Goal: Task Accomplishment & Management: Use online tool/utility

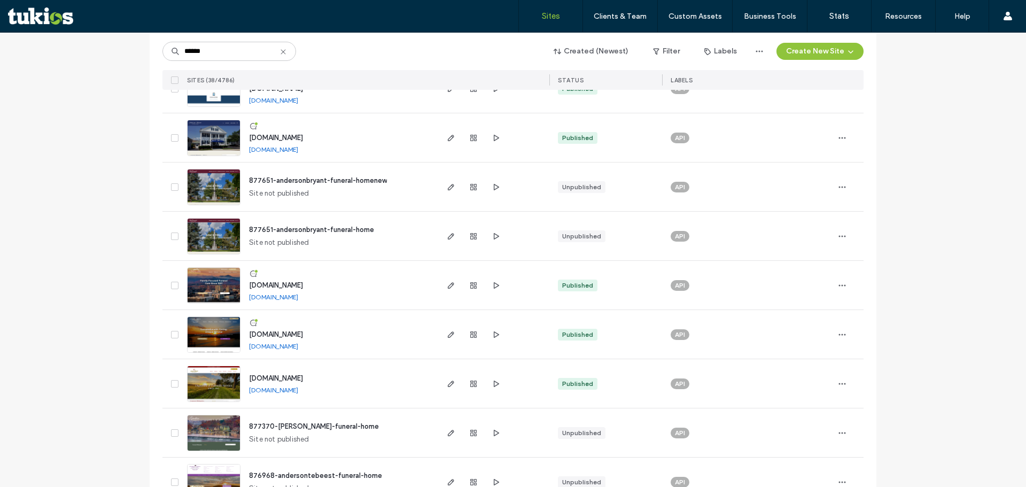
scroll to position [427, 0]
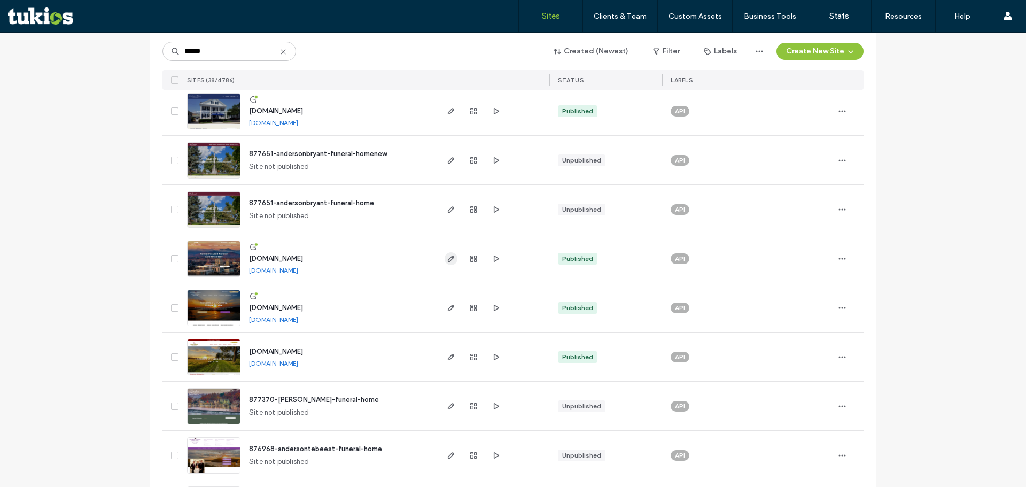
type input "******"
click at [447, 258] on icon "button" at bounding box center [451, 258] width 9 height 9
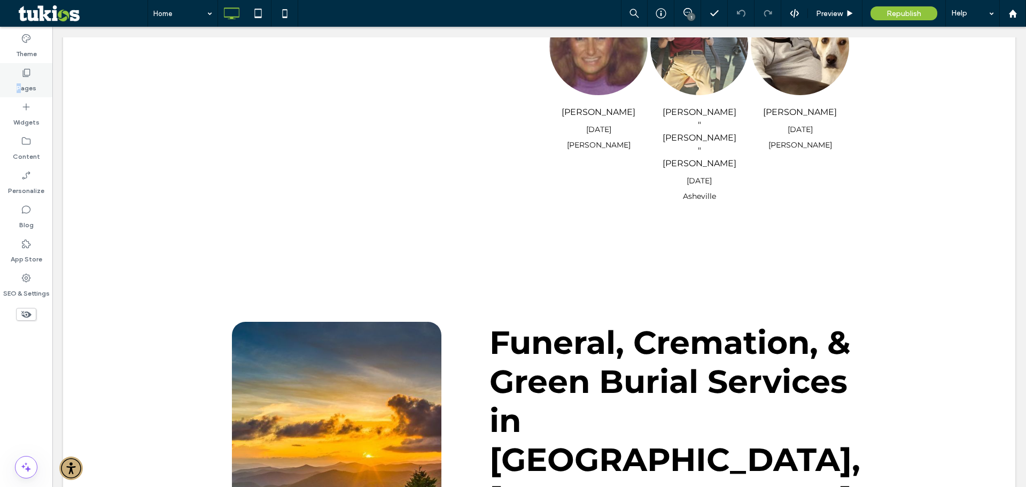
click at [19, 82] on label "Pages" at bounding box center [27, 85] width 20 height 15
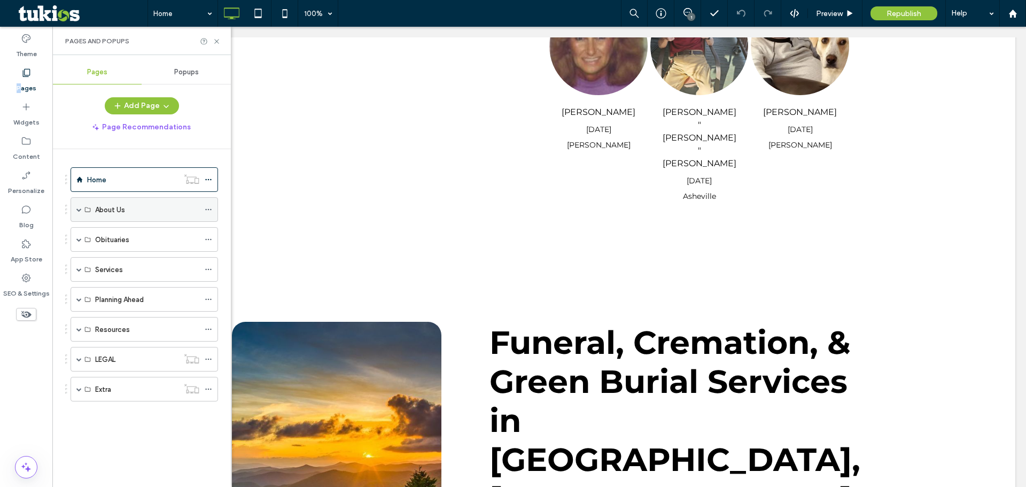
click at [80, 208] on span at bounding box center [78, 209] width 5 height 5
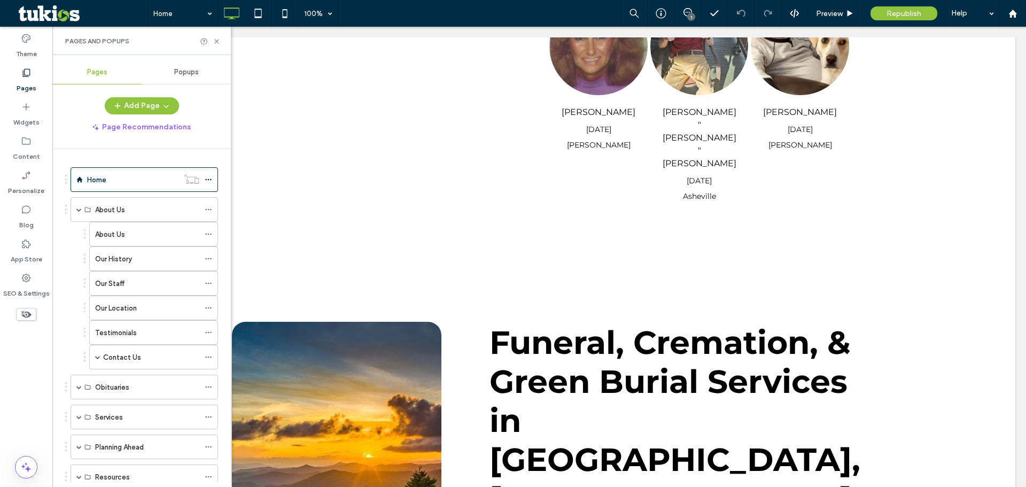
click at [222, 44] on div "Pages and Popups" at bounding box center [141, 41] width 178 height 28
click at [217, 42] on icon at bounding box center [217, 41] width 8 height 8
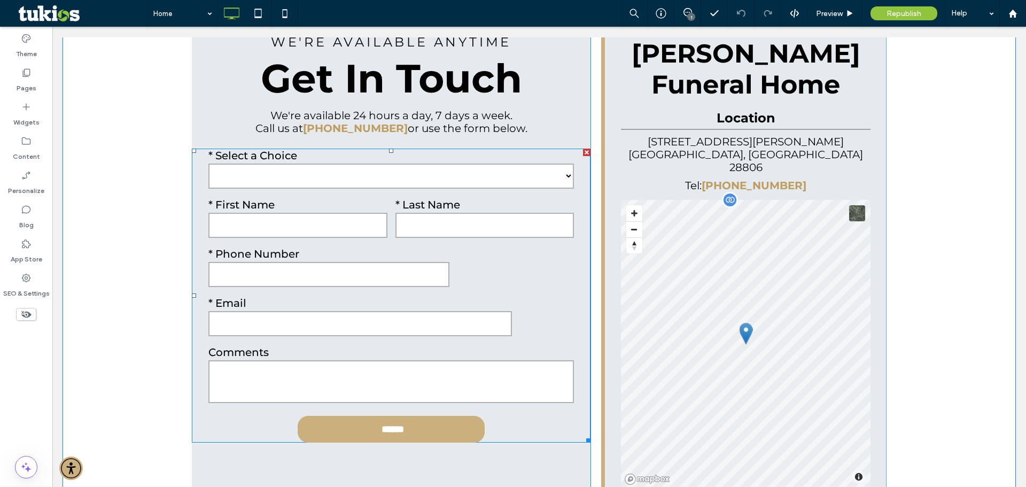
scroll to position [2564, 0]
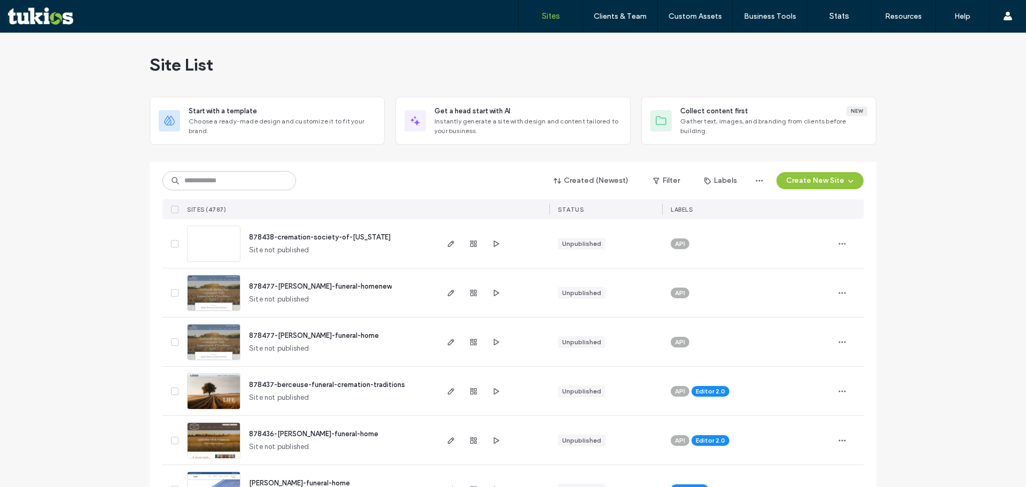
type input "*"
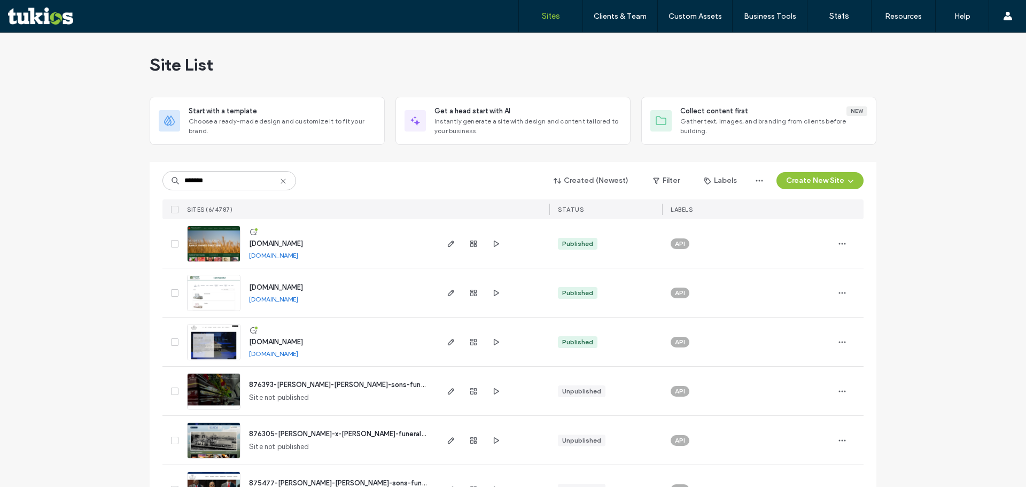
type input "*******"
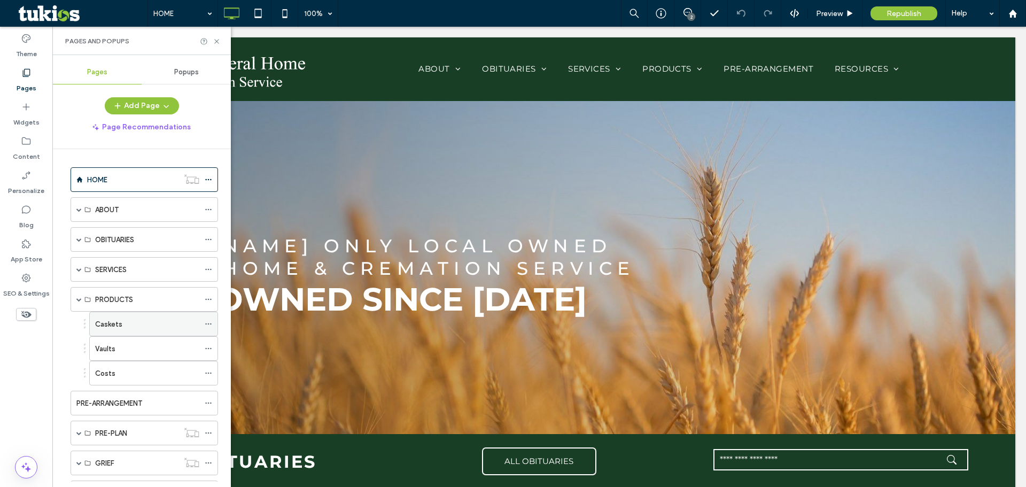
click at [127, 322] on div "Caskets" at bounding box center [147, 323] width 104 height 11
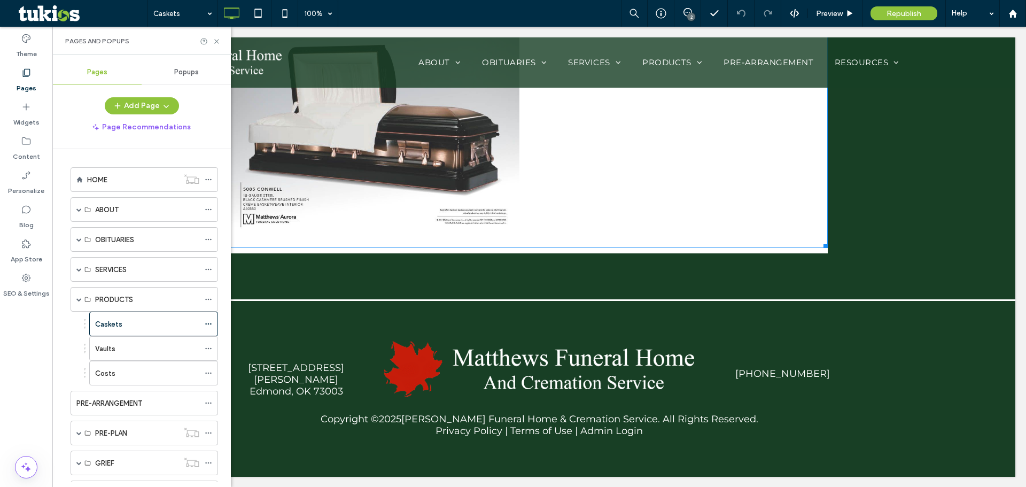
scroll to position [4865, 0]
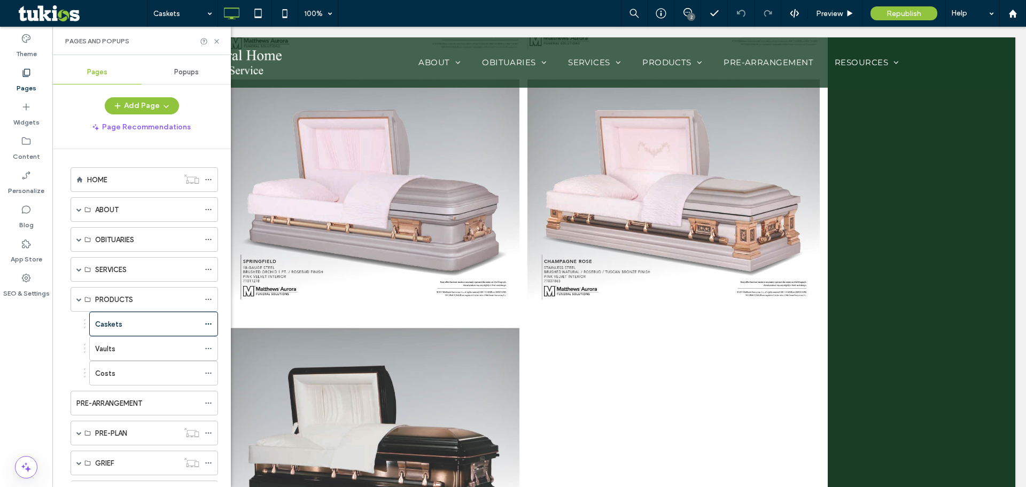
click at [221, 43] on div "Pages and Popups" at bounding box center [141, 41] width 178 height 28
click at [217, 43] on icon at bounding box center [217, 41] width 8 height 8
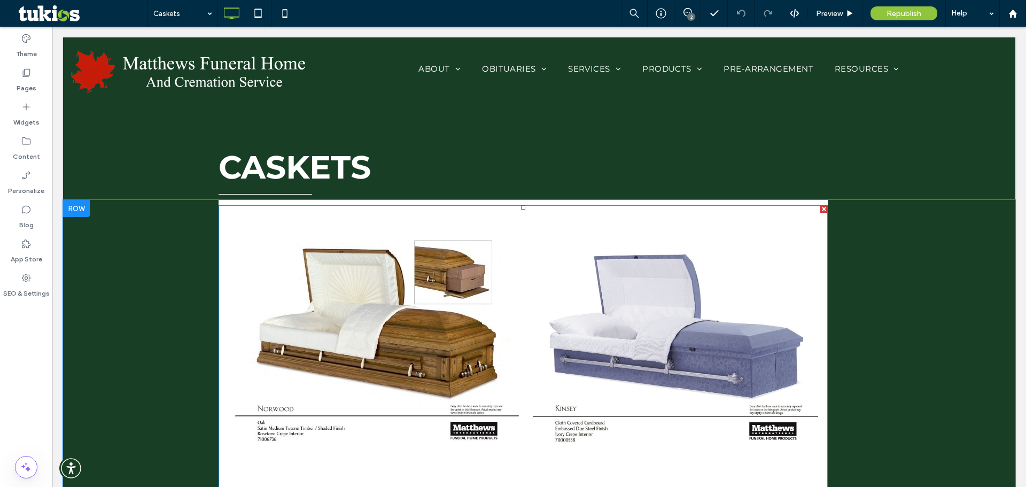
scroll to position [0, 0]
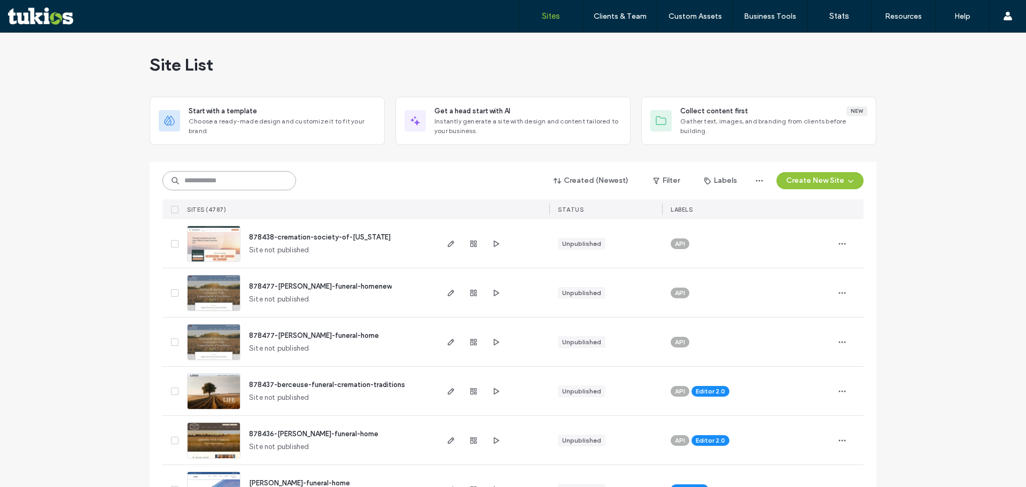
click at [263, 175] on input at bounding box center [229, 180] width 134 height 19
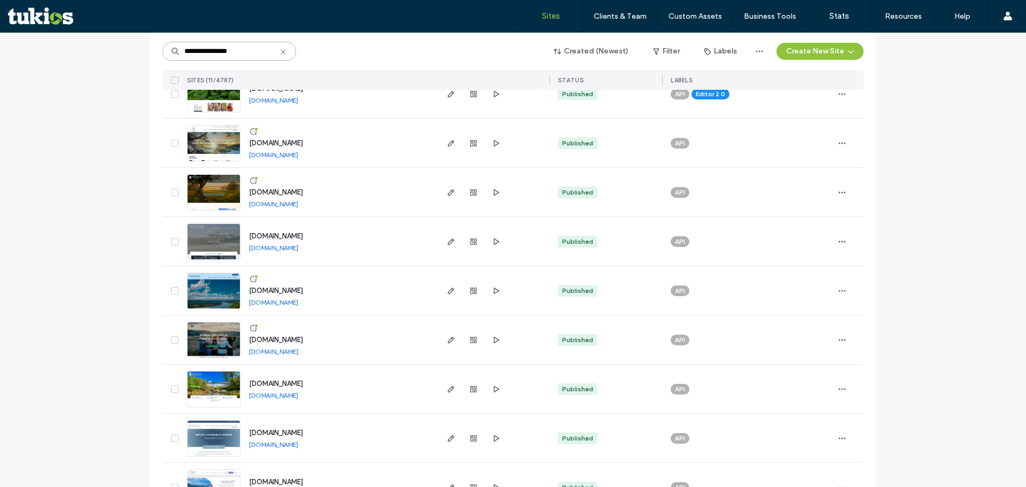
scroll to position [160, 0]
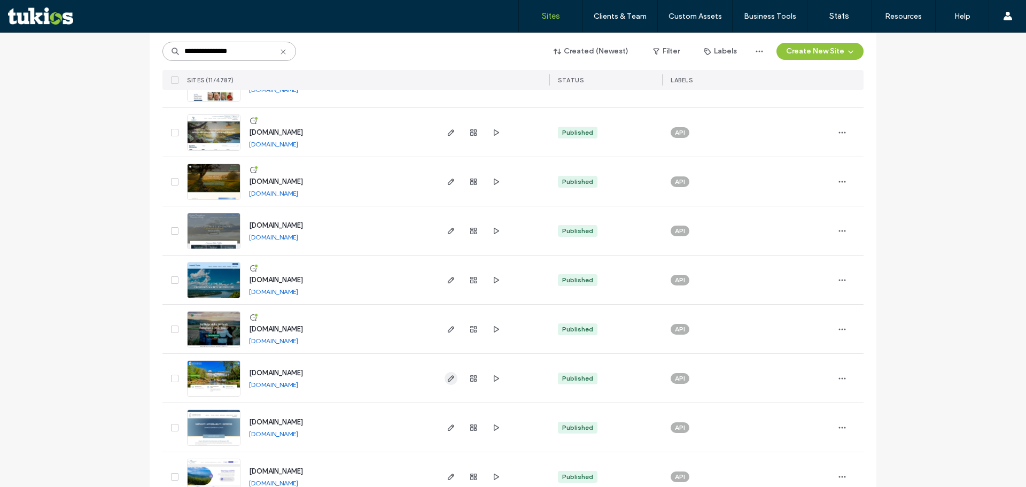
type input "**********"
click at [447, 375] on icon "button" at bounding box center [451, 378] width 9 height 9
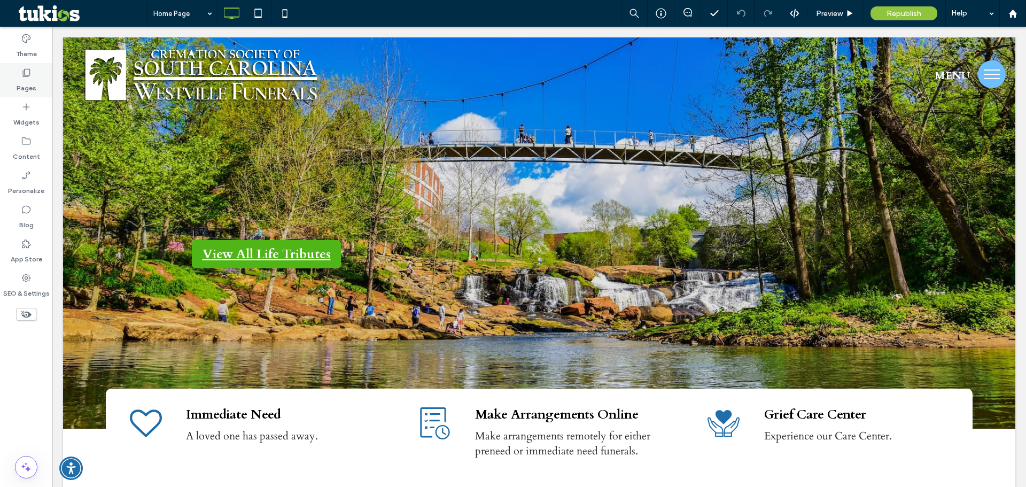
click at [31, 84] on label "Pages" at bounding box center [27, 85] width 20 height 15
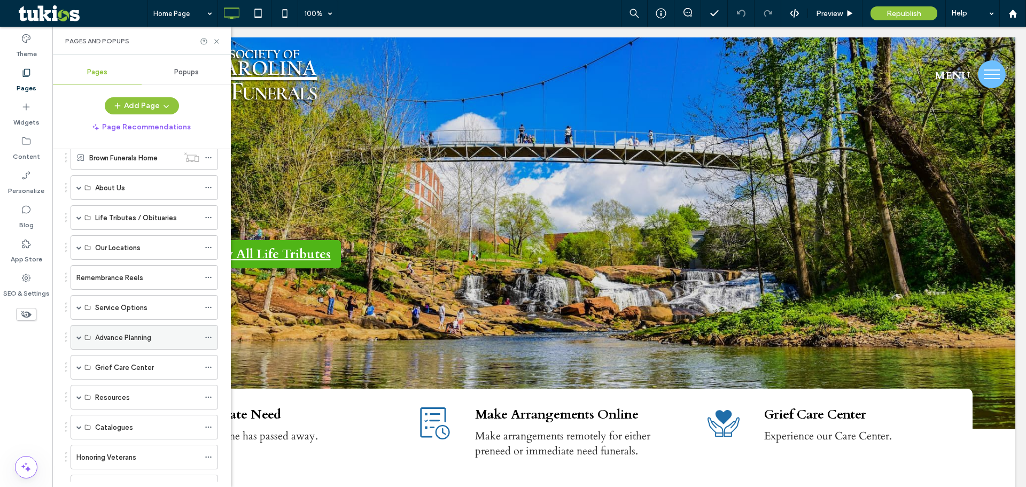
scroll to position [160, 0]
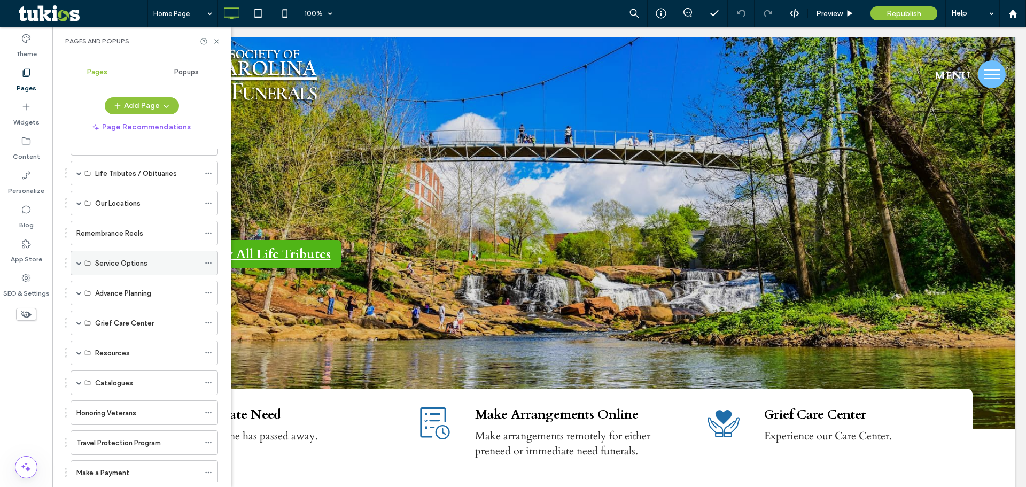
click at [81, 266] on span at bounding box center [78, 263] width 5 height 24
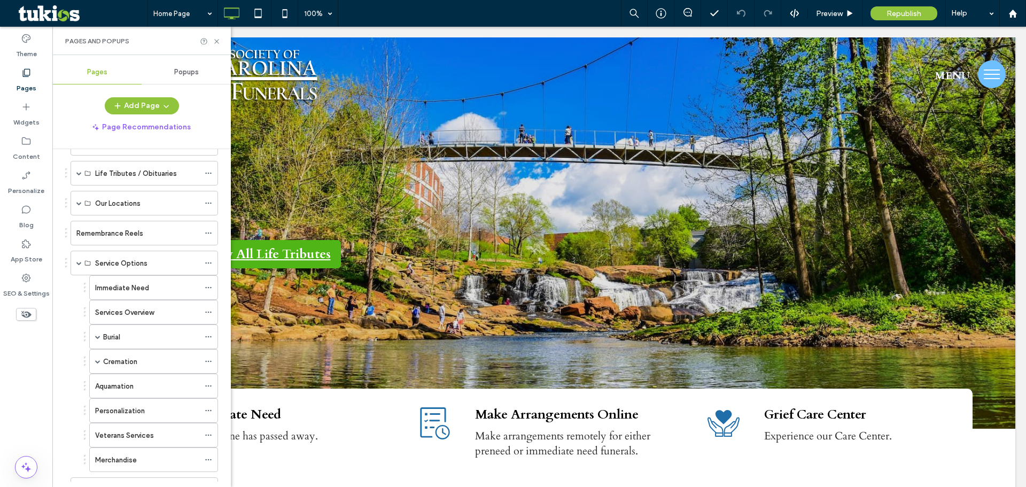
drag, startPoint x: 110, startPoint y: 433, endPoint x: 232, endPoint y: 139, distance: 317.8
click at [110, 433] on label "Veterans Services" at bounding box center [124, 435] width 59 height 19
click at [216, 38] on icon at bounding box center [217, 41] width 8 height 8
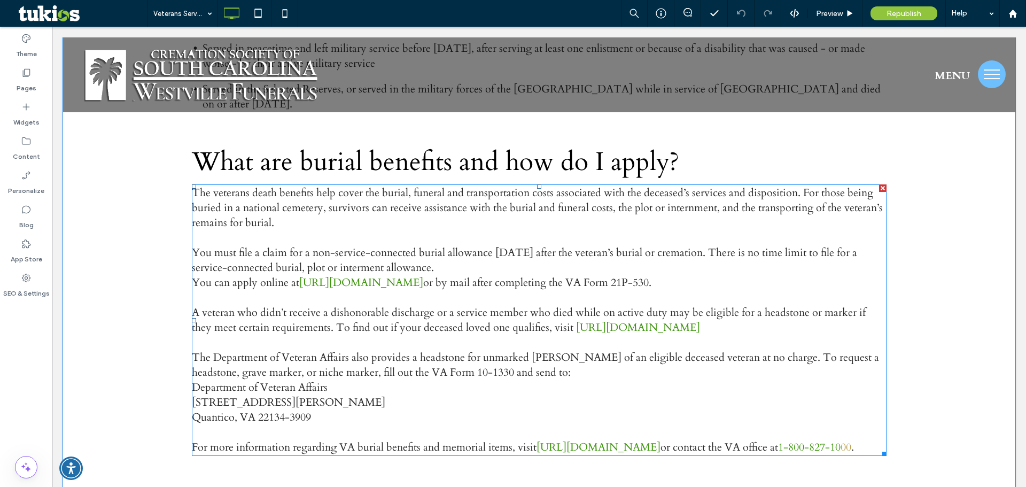
scroll to position [1432, 0]
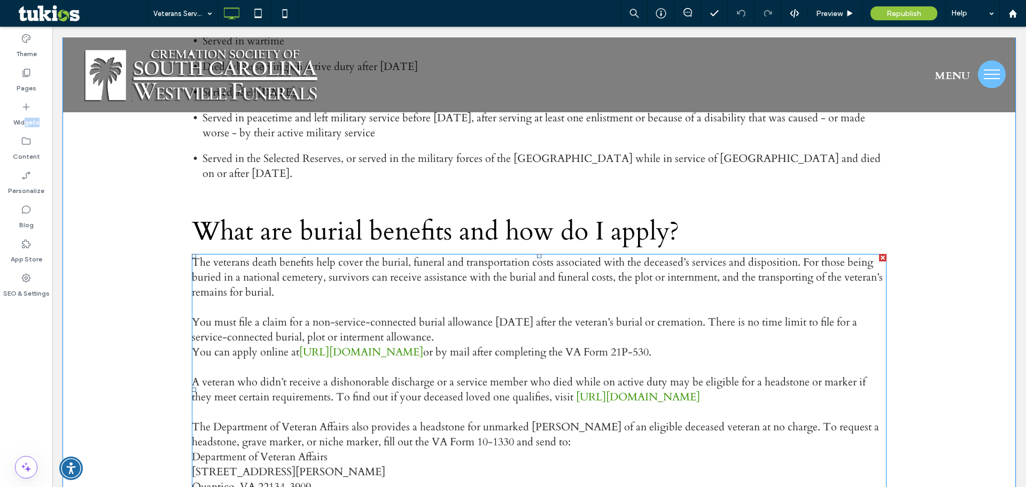
drag, startPoint x: 78, startPoint y: 143, endPoint x: 227, endPoint y: 207, distance: 162.0
click at [45, 114] on div "Widgets" at bounding box center [26, 114] width 52 height 34
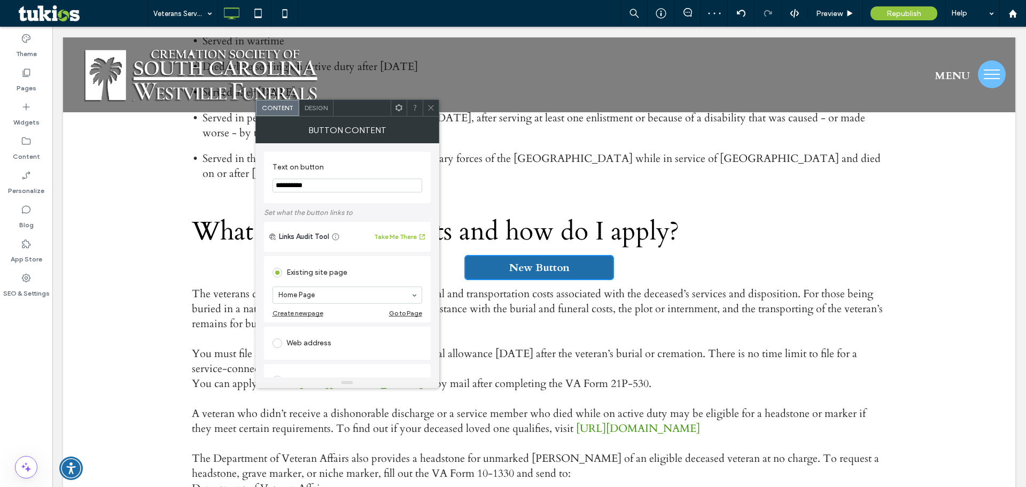
drag, startPoint x: 373, startPoint y: 212, endPoint x: 231, endPoint y: 186, distance: 145.0
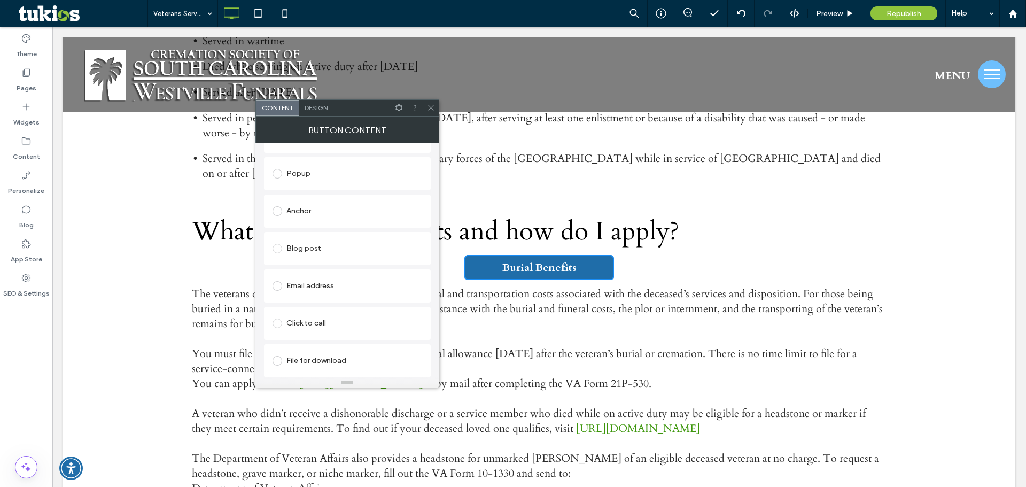
type input "**********"
click at [314, 358] on div "File for download" at bounding box center [347, 360] width 150 height 17
click at [302, 364] on div "File" at bounding box center [347, 360] width 149 height 10
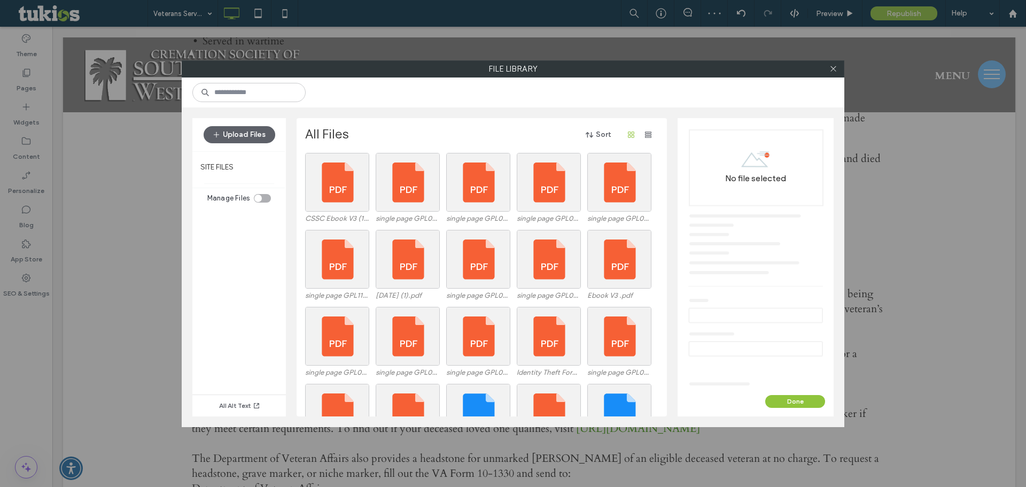
click at [234, 122] on div "Upload Files" at bounding box center [238, 134] width 93 height 33
click at [233, 131] on button "Upload Files" at bounding box center [240, 134] width 72 height 17
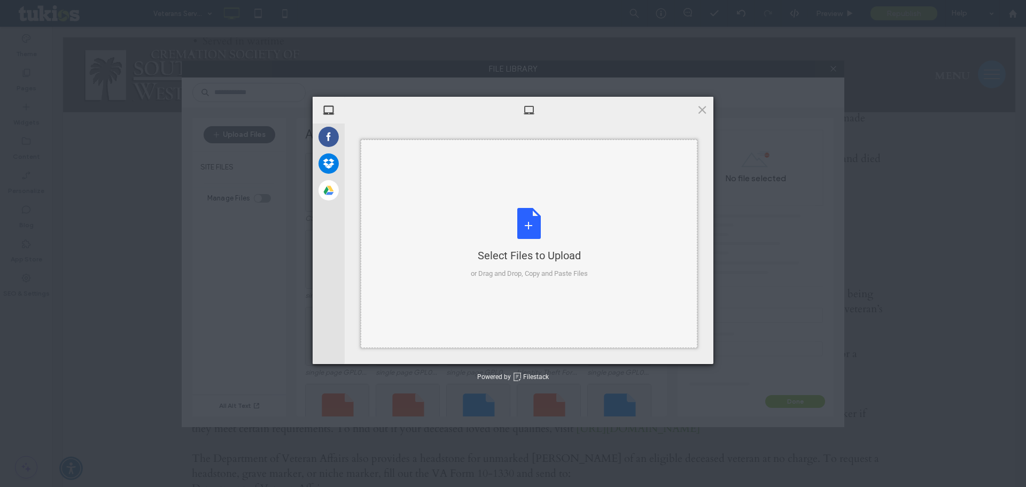
click at [541, 219] on div "Select Files to Upload or Drag and Drop, Copy and Paste Files" at bounding box center [529, 243] width 117 height 71
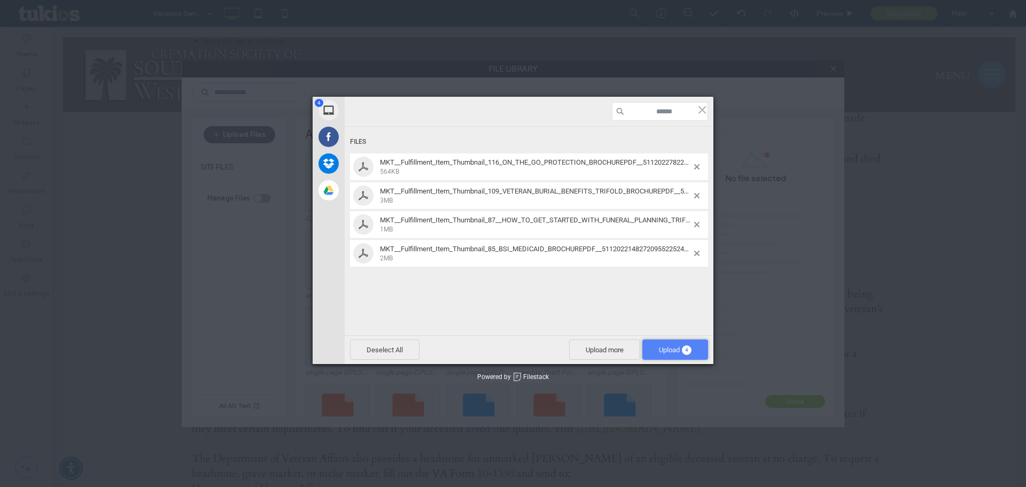
click at [674, 347] on span "Upload 4" at bounding box center [675, 350] width 33 height 8
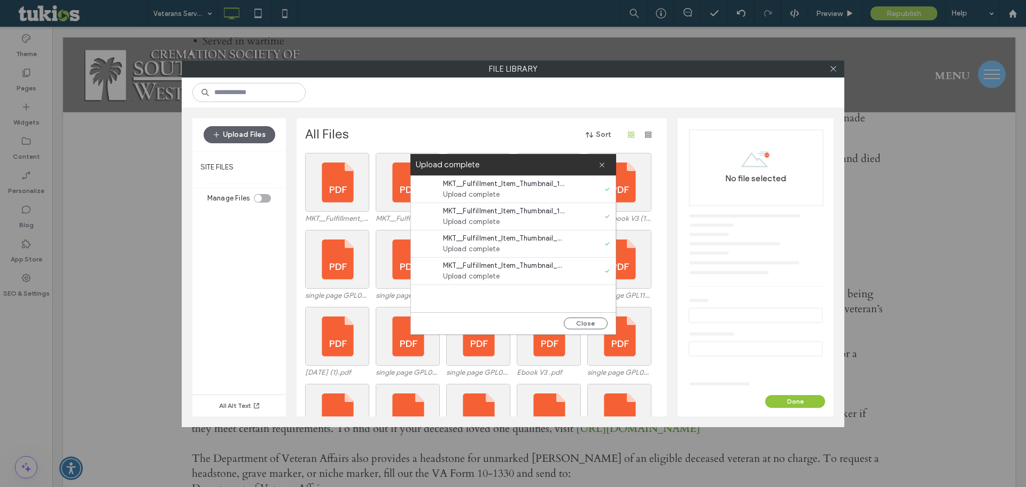
click at [532, 130] on div "All Files Sort" at bounding box center [481, 134] width 352 height 17
click at [599, 166] on icon at bounding box center [601, 164] width 7 height 7
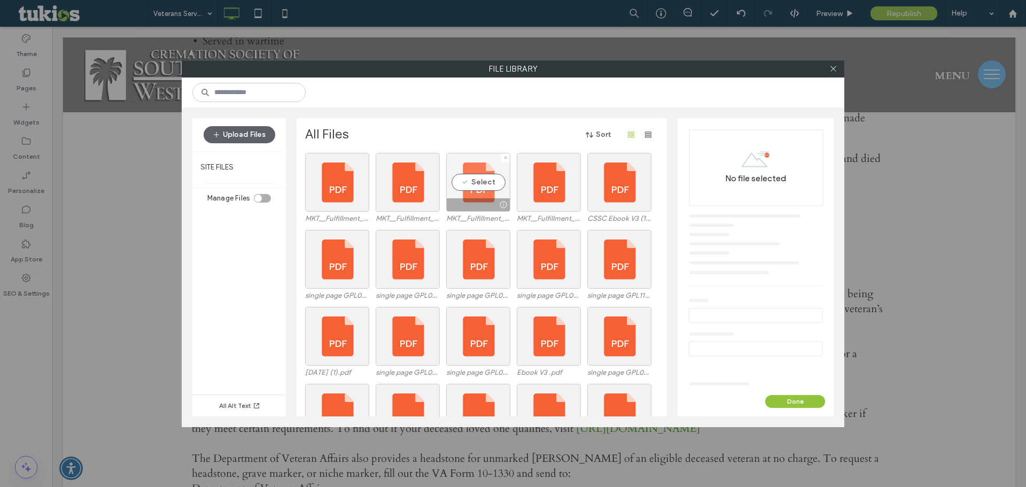
drag, startPoint x: 496, startPoint y: 182, endPoint x: 505, endPoint y: 182, distance: 8.6
click at [496, 182] on div "Select" at bounding box center [478, 182] width 64 height 59
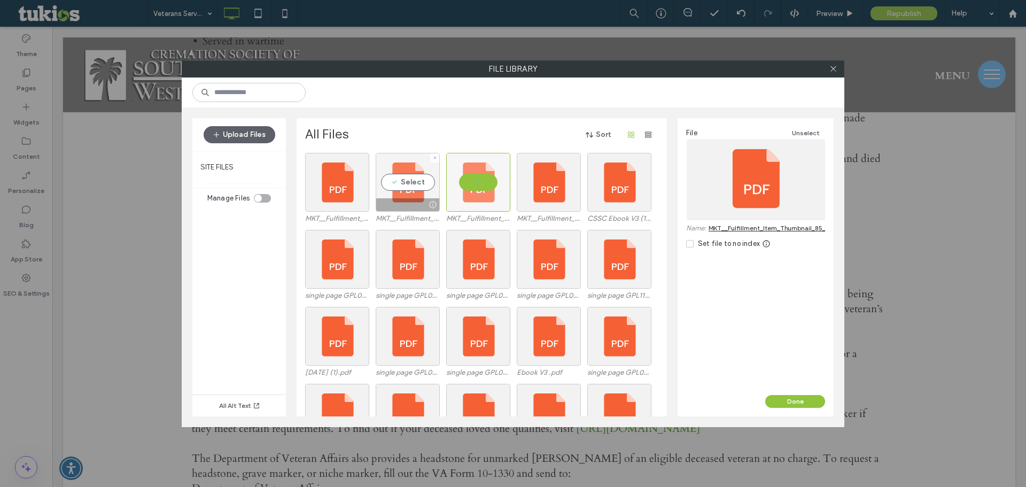
click at [406, 193] on div "Select" at bounding box center [408, 182] width 64 height 59
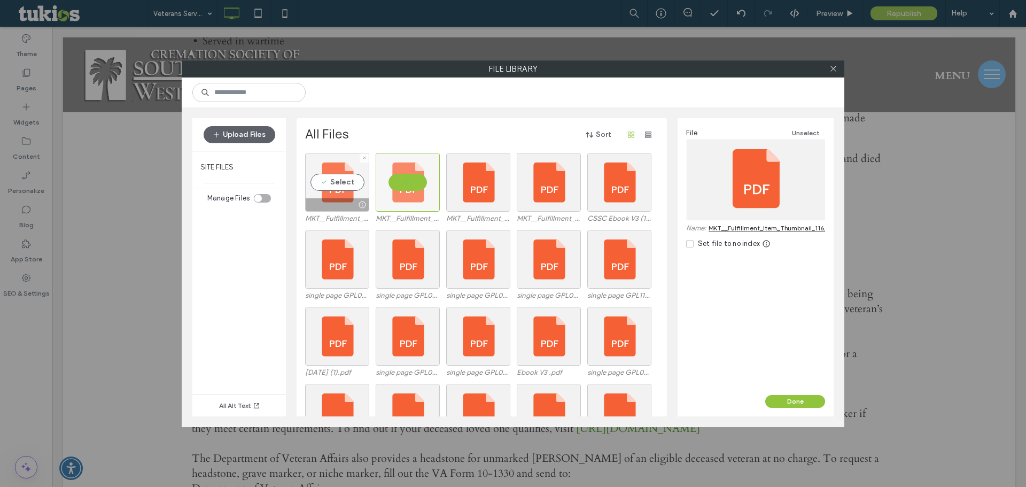
click at [337, 186] on div "Select" at bounding box center [337, 182] width 64 height 59
click at [750, 230] on link "MKT__Fulfillment_Item_Thumbnail_109_VETERAN_BURIAL_BENEFITS_TRIFOLD_BROCHUREPDF…" at bounding box center [907, 228] width 399 height 8
click at [794, 402] on button "Done" at bounding box center [795, 401] width 60 height 13
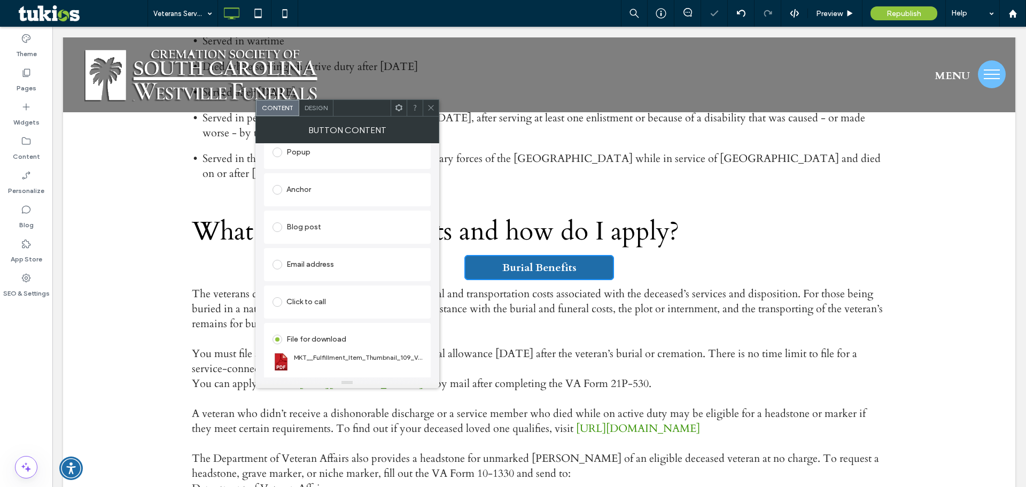
click at [427, 110] on icon at bounding box center [431, 108] width 8 height 8
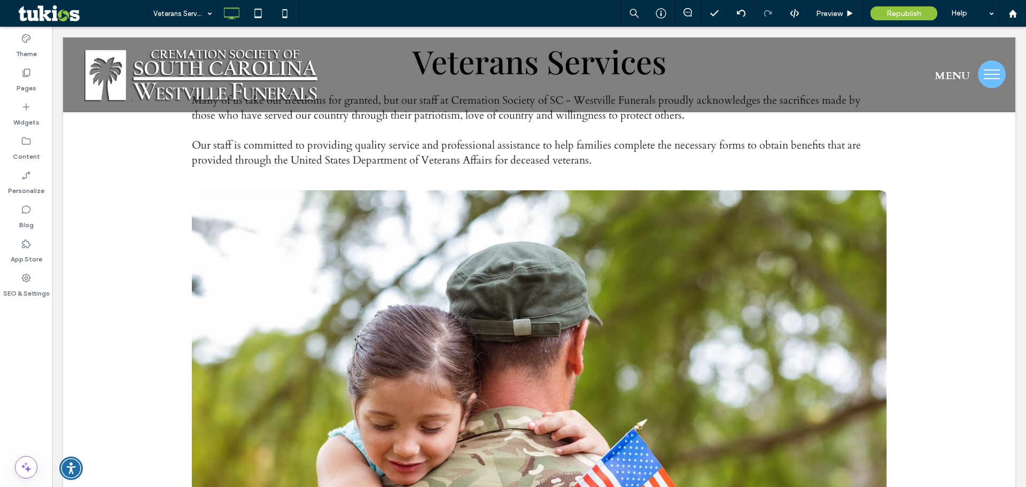
scroll to position [150, 0]
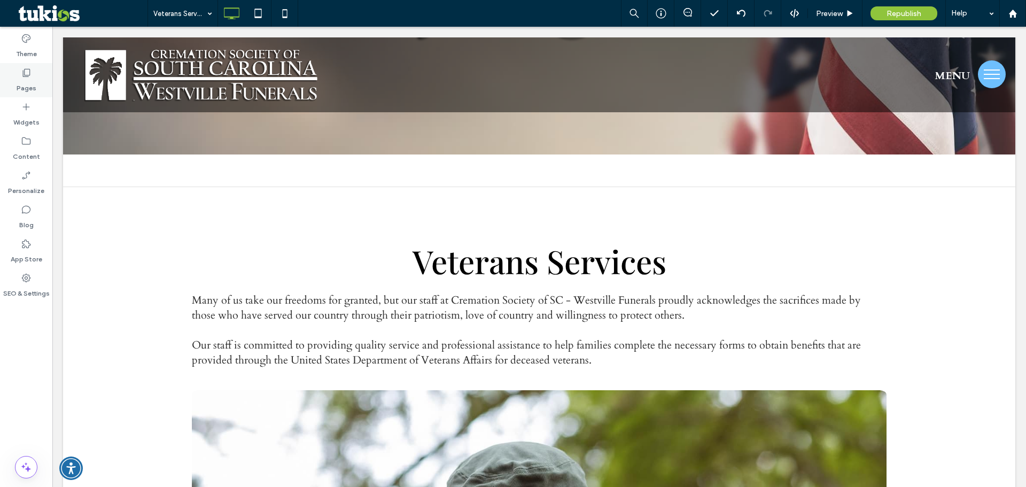
click at [25, 89] on label "Pages" at bounding box center [27, 85] width 20 height 15
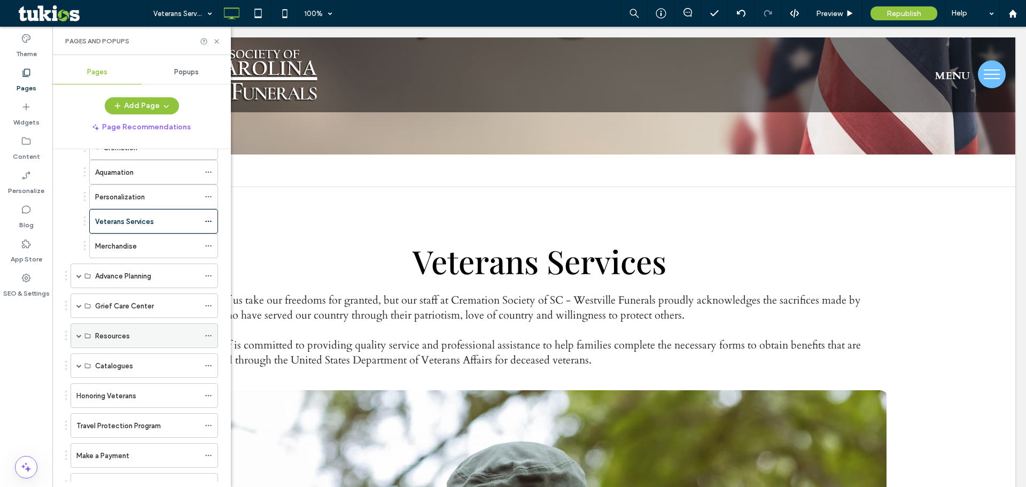
scroll to position [427, 0]
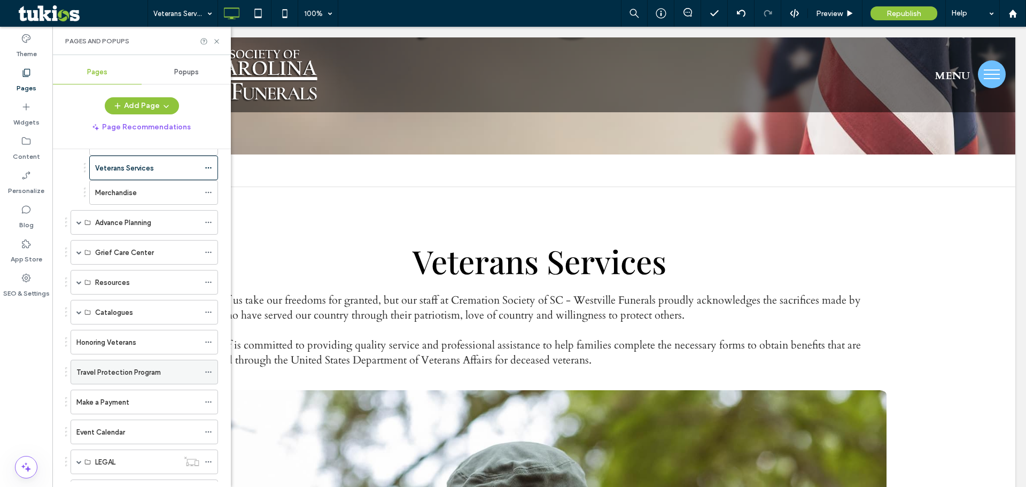
click at [112, 369] on label "Travel Protection Program" at bounding box center [118, 372] width 84 height 19
click at [216, 40] on use at bounding box center [216, 41] width 4 height 4
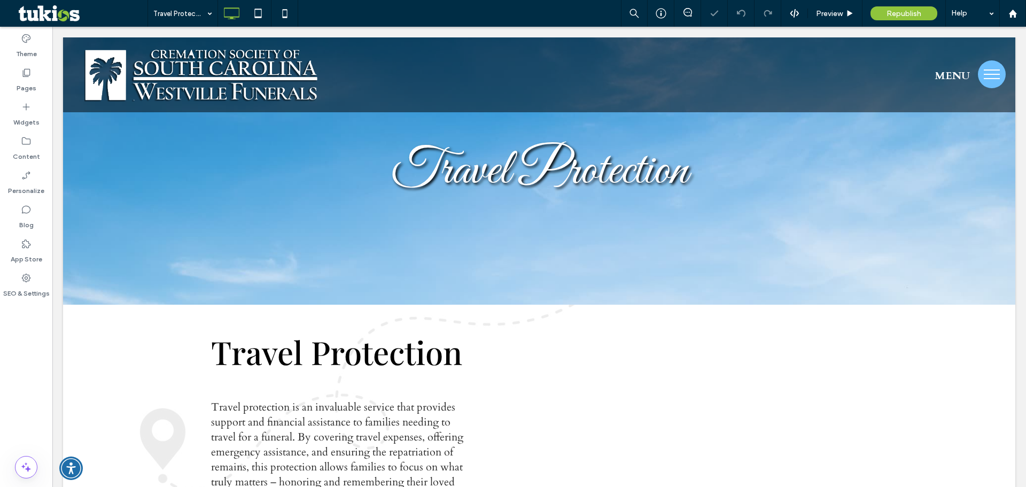
scroll to position [267, 0]
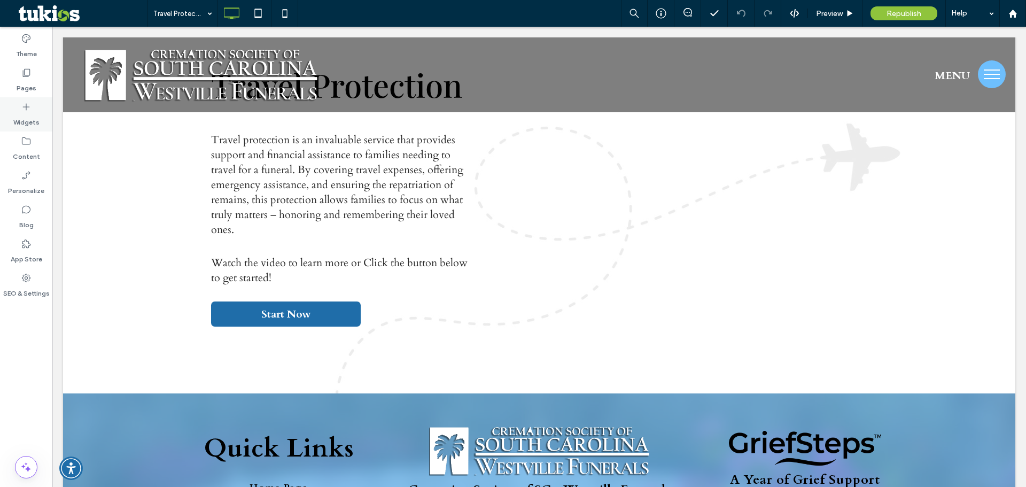
click at [26, 114] on label "Widgets" at bounding box center [26, 119] width 26 height 15
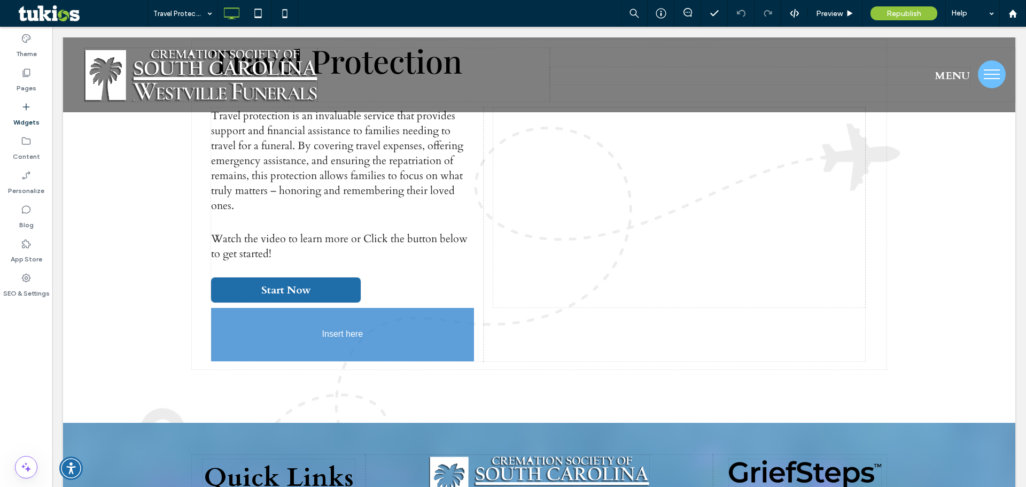
scroll to position [302, 0]
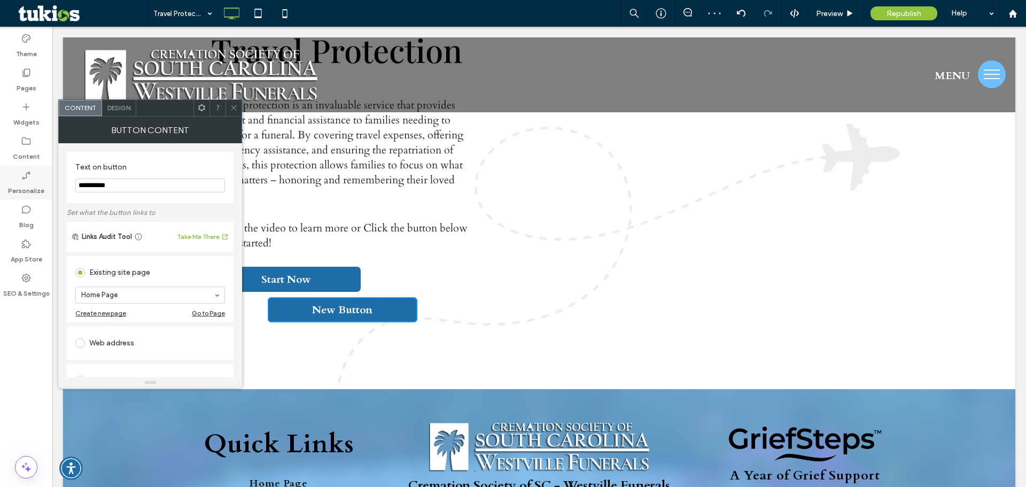
drag, startPoint x: 128, startPoint y: 182, endPoint x: 18, endPoint y: 190, distance: 109.8
click at [19, 190] on body ".wqwq-1{fill:#231f20;} .cls-1q, .cls-2q { fill-rule: evenodd; } .cls-2q { fill:…" at bounding box center [513, 243] width 1026 height 487
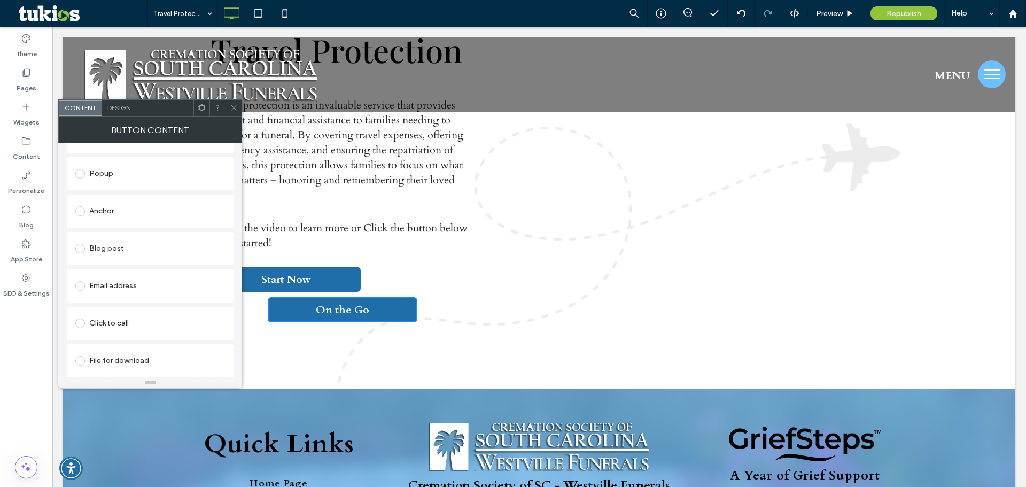
type input "*********"
click at [104, 361] on div "File for download" at bounding box center [150, 360] width 150 height 17
click at [110, 362] on div "File" at bounding box center [150, 360] width 149 height 10
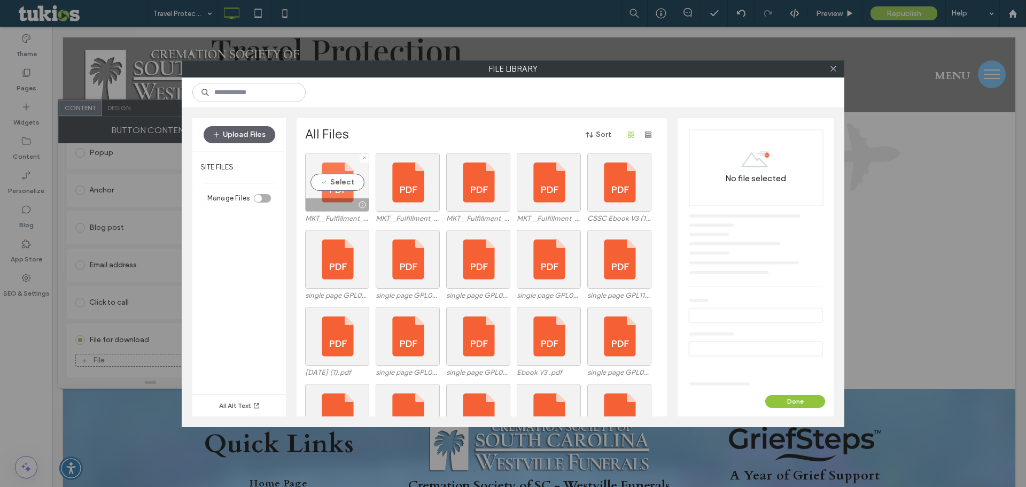
click at [359, 185] on div "Select" at bounding box center [337, 182] width 64 height 59
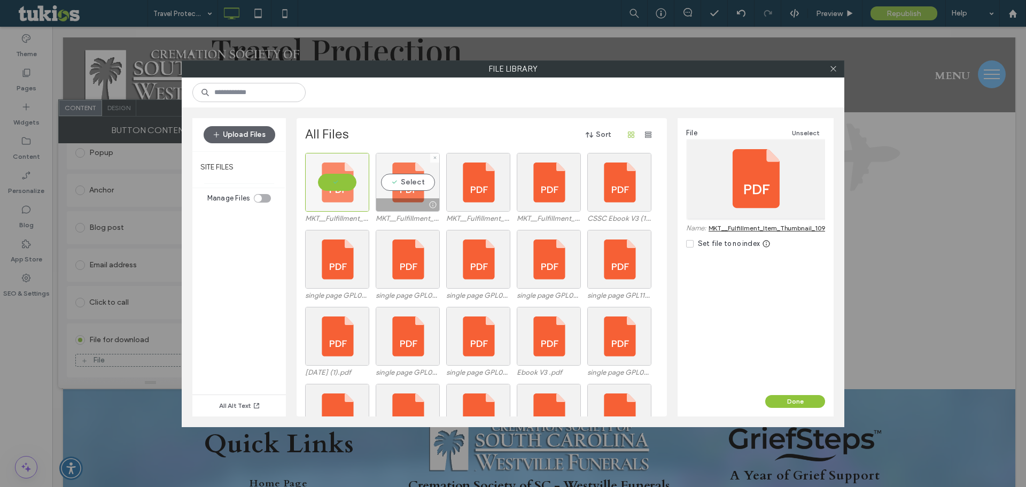
click at [404, 180] on div "Select" at bounding box center [408, 182] width 64 height 59
click at [817, 227] on link "MKT__Fulfillment_Item_Thumbnail_116_ON_THE_GO_PROTECTION_BROCHUREPDF__511202278…" at bounding box center [893, 228] width 371 height 8
click at [800, 400] on button "Done" at bounding box center [795, 401] width 60 height 13
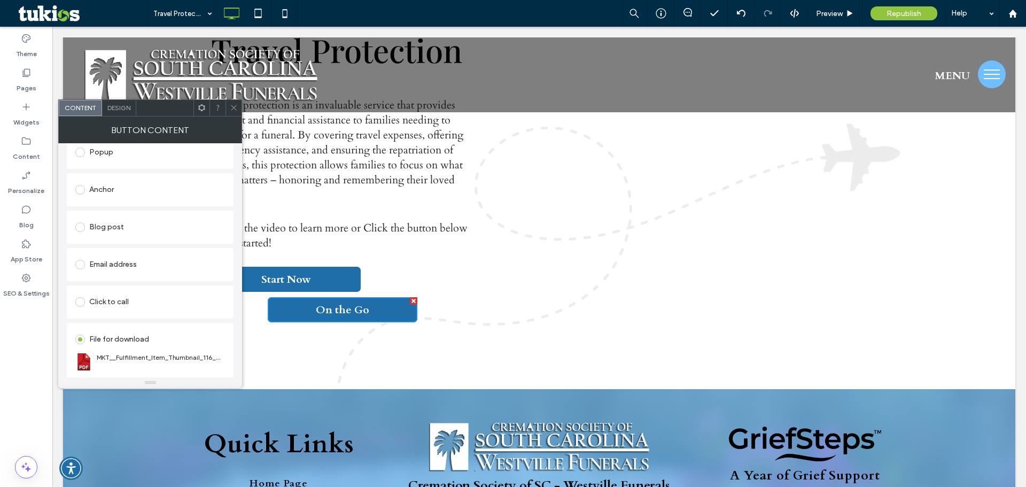
click at [235, 108] on icon at bounding box center [234, 108] width 8 height 8
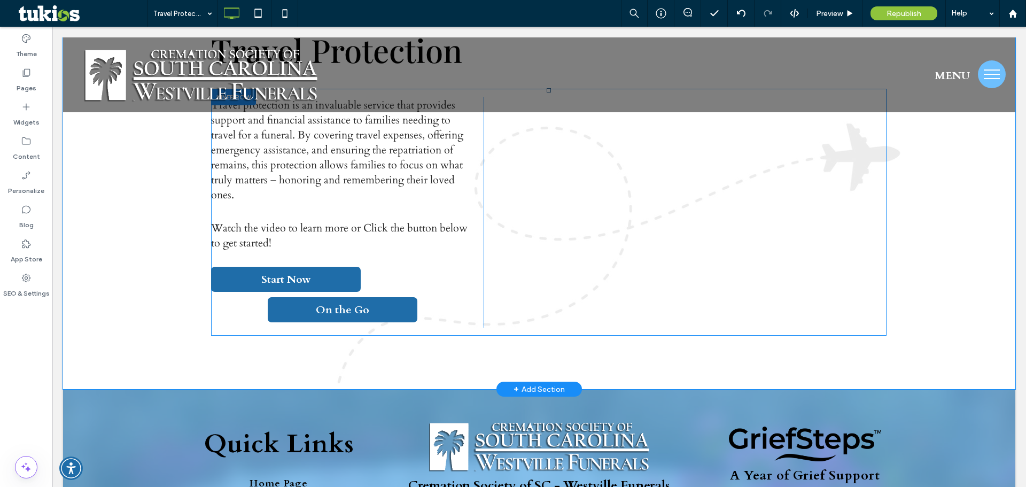
click at [245, 303] on div "Travel protection is an invaluable service that provides support and financial …" at bounding box center [347, 212] width 272 height 231
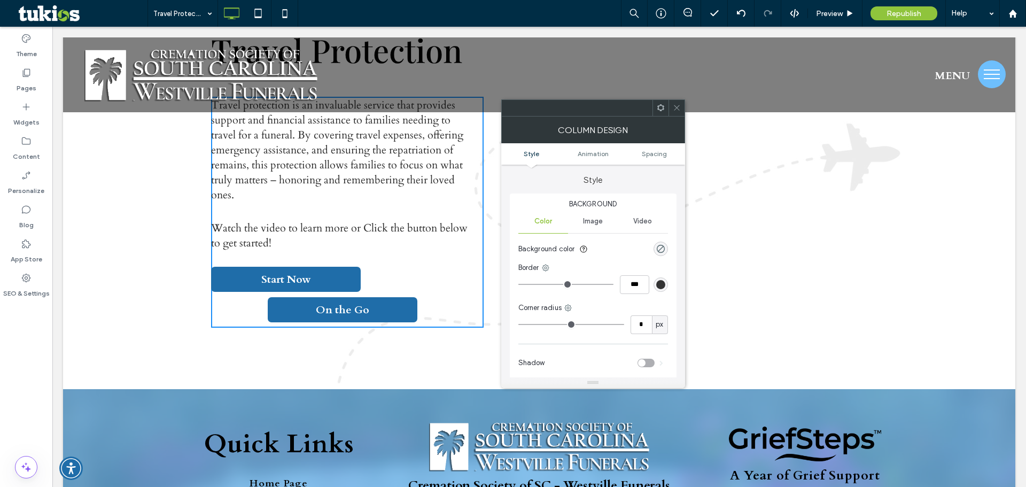
click at [302, 310] on link "On the Go" at bounding box center [343, 309] width 150 height 25
click at [281, 308] on link "On the Go" at bounding box center [343, 309] width 150 height 25
click at [679, 115] on span at bounding box center [677, 108] width 8 height 16
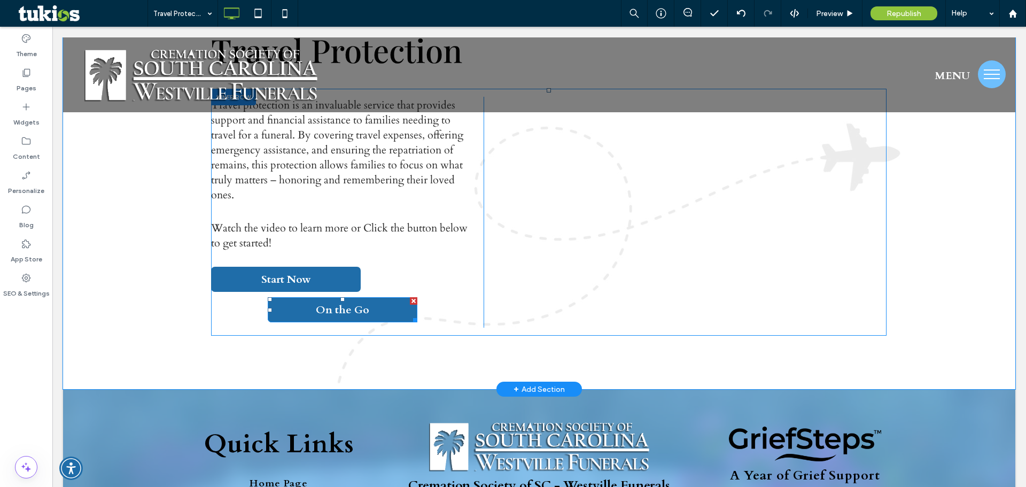
click at [357, 315] on span "On the Go" at bounding box center [342, 309] width 53 height 14
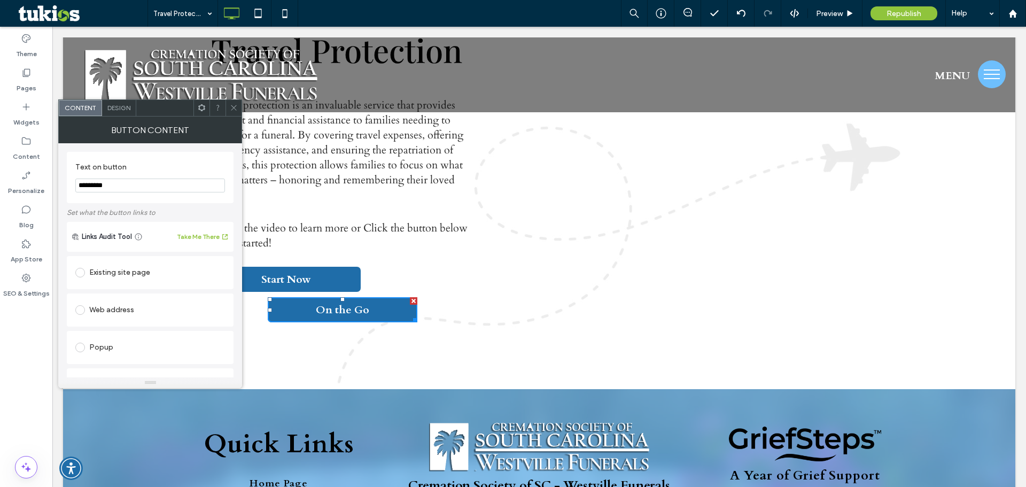
click at [117, 101] on div "Design" at bounding box center [119, 108] width 34 height 16
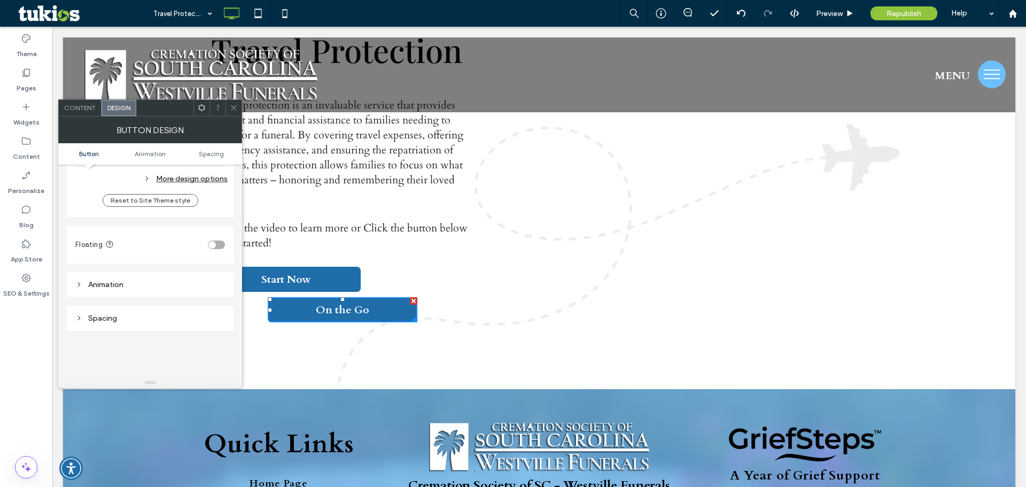
scroll to position [427, 0]
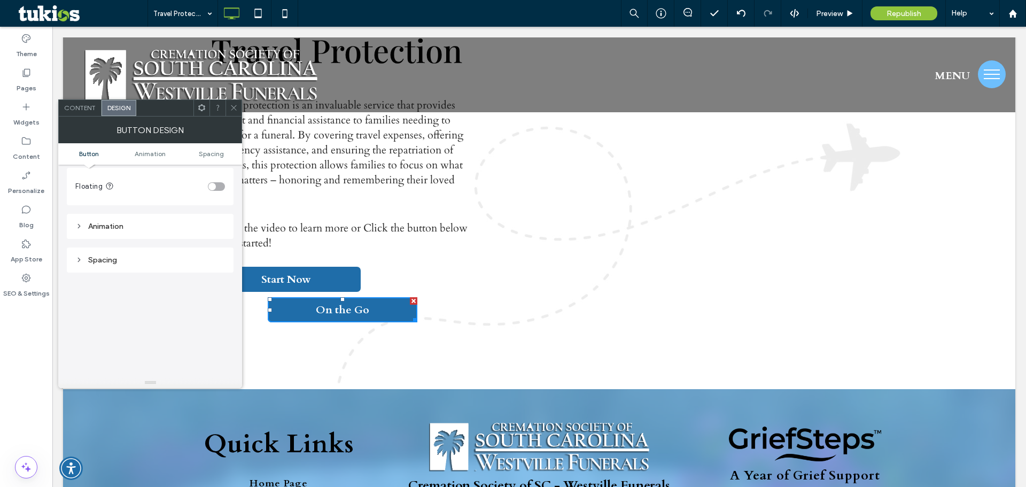
click at [231, 103] on span at bounding box center [234, 108] width 8 height 16
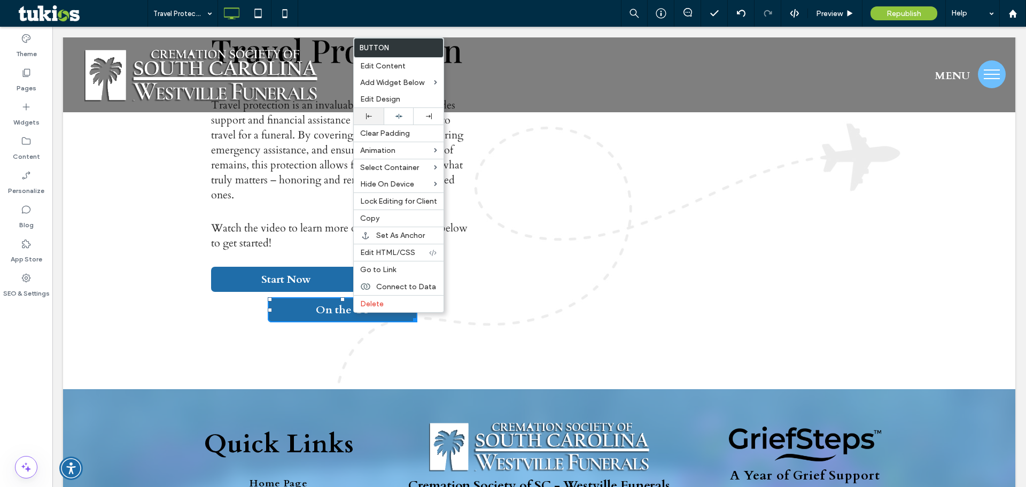
click at [367, 119] on icon at bounding box center [369, 116] width 6 height 6
click at [247, 315] on span "On the Go" at bounding box center [237, 309] width 53 height 14
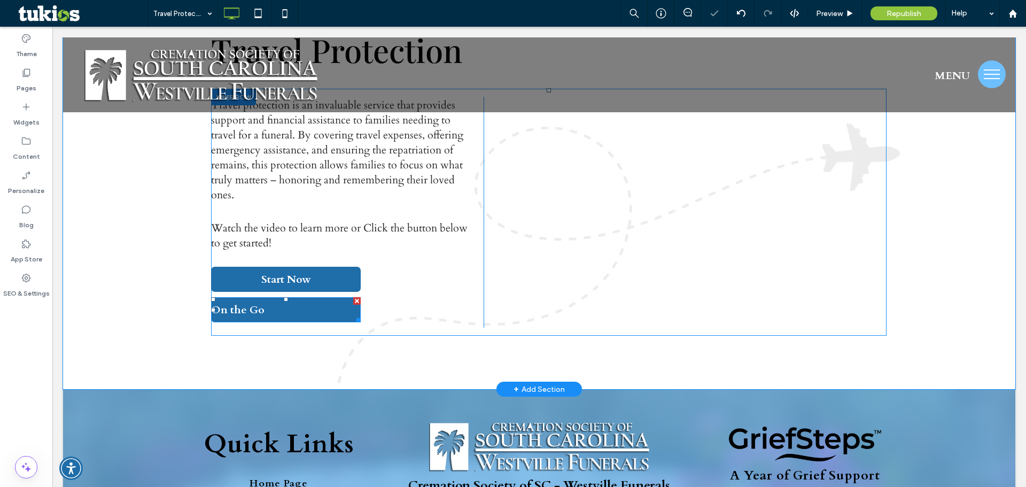
click at [262, 308] on link "On the Go" at bounding box center [286, 309] width 150 height 25
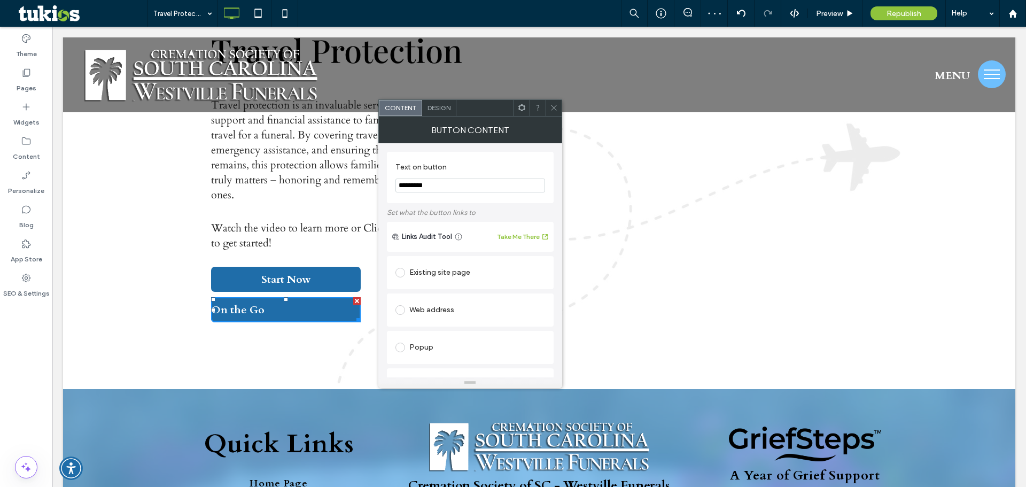
click at [439, 106] on span "Design" at bounding box center [438, 108] width 23 height 8
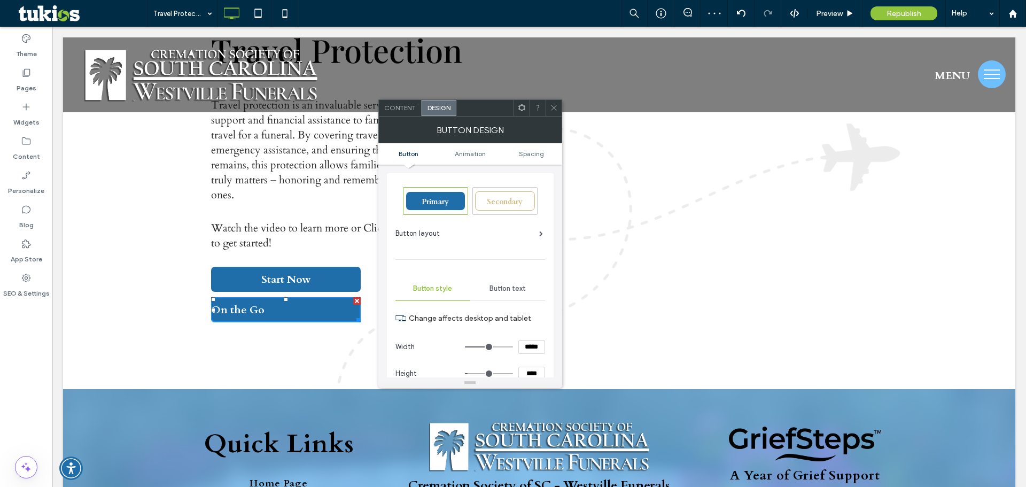
scroll to position [53, 0]
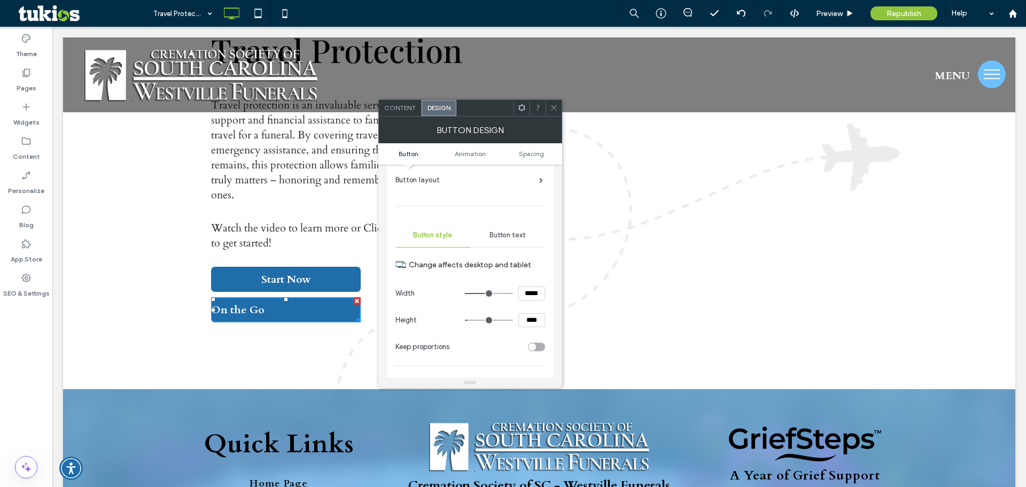
click at [503, 233] on span "Button text" at bounding box center [507, 235] width 36 height 9
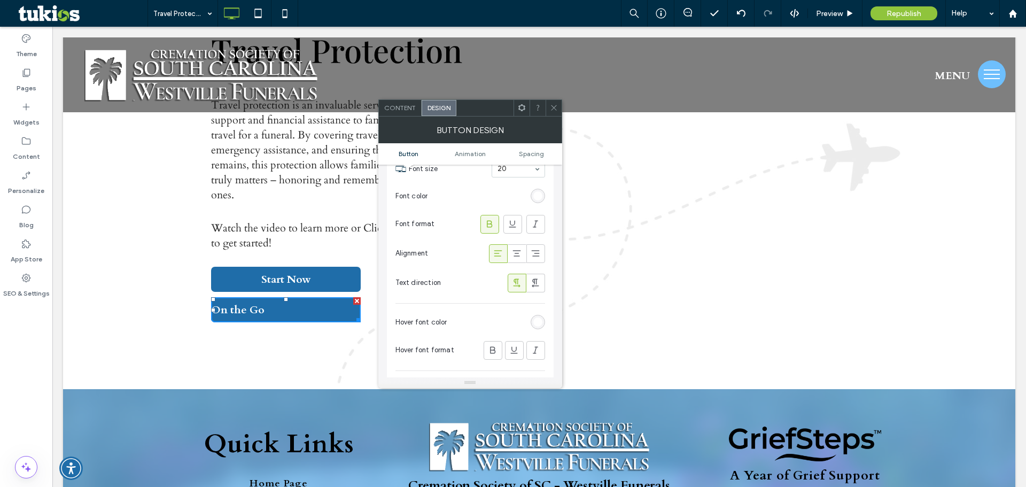
scroll to position [214, 0]
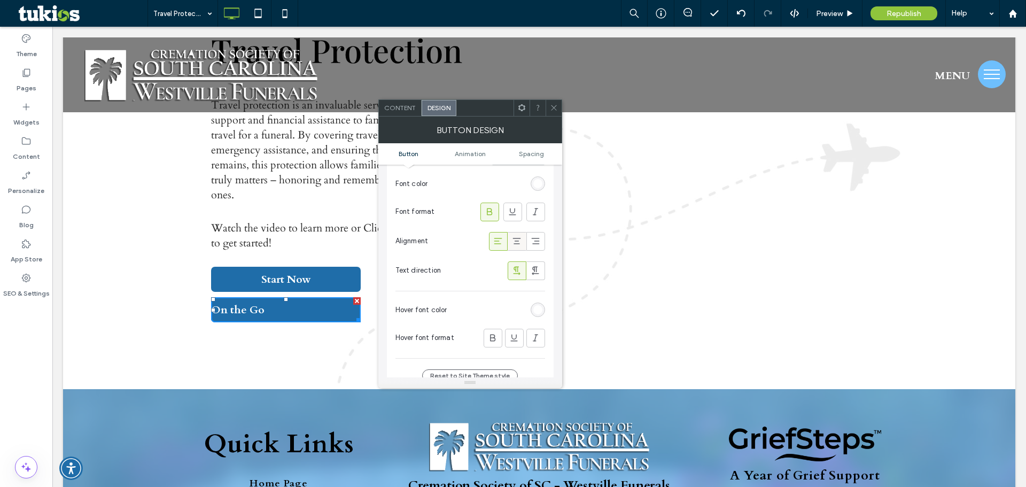
click at [516, 244] on use at bounding box center [517, 241] width 8 height 6
click at [548, 105] on div at bounding box center [553, 108] width 16 height 16
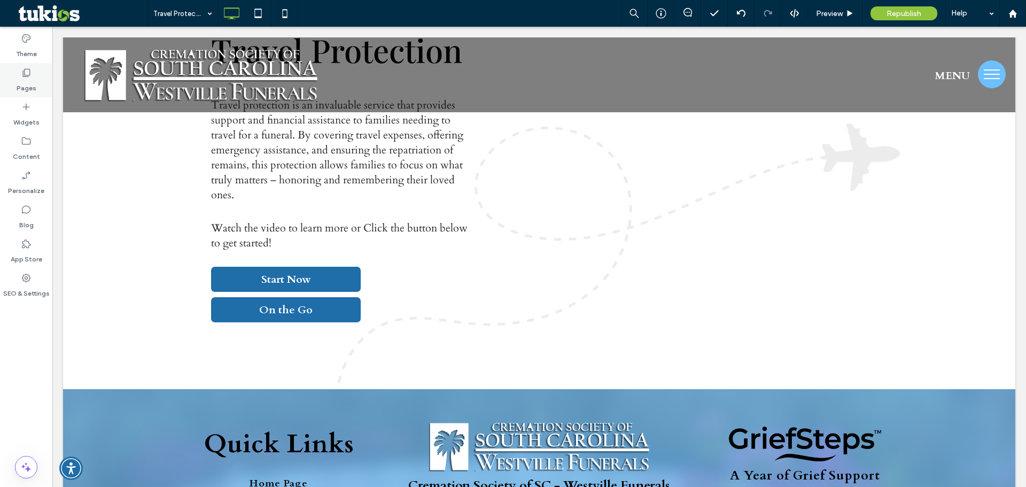
click at [45, 80] on div "Pages" at bounding box center [26, 80] width 52 height 34
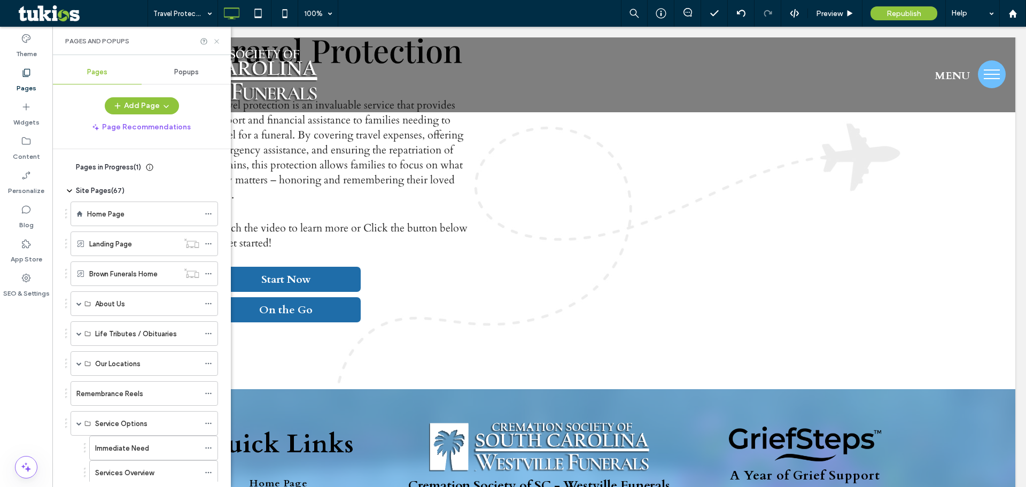
click at [220, 40] on icon at bounding box center [217, 41] width 8 height 8
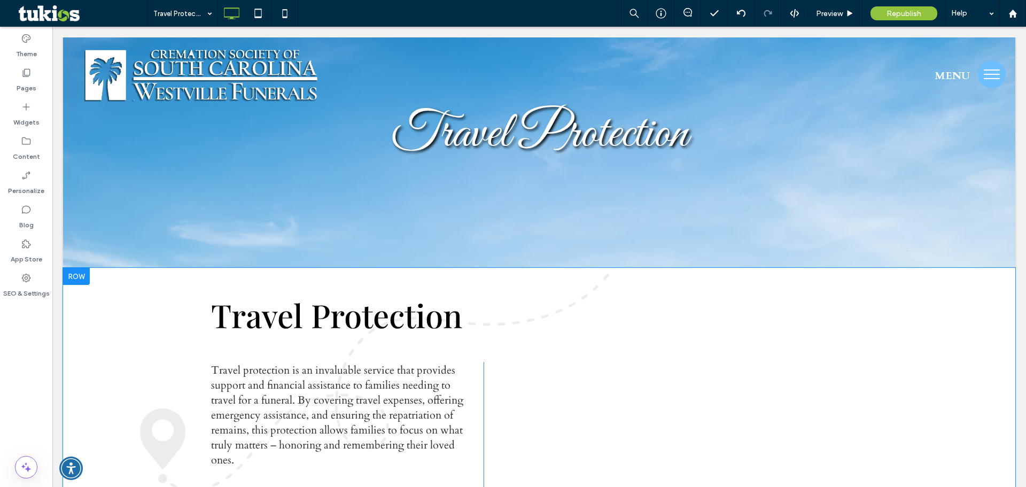
scroll to position [0, 0]
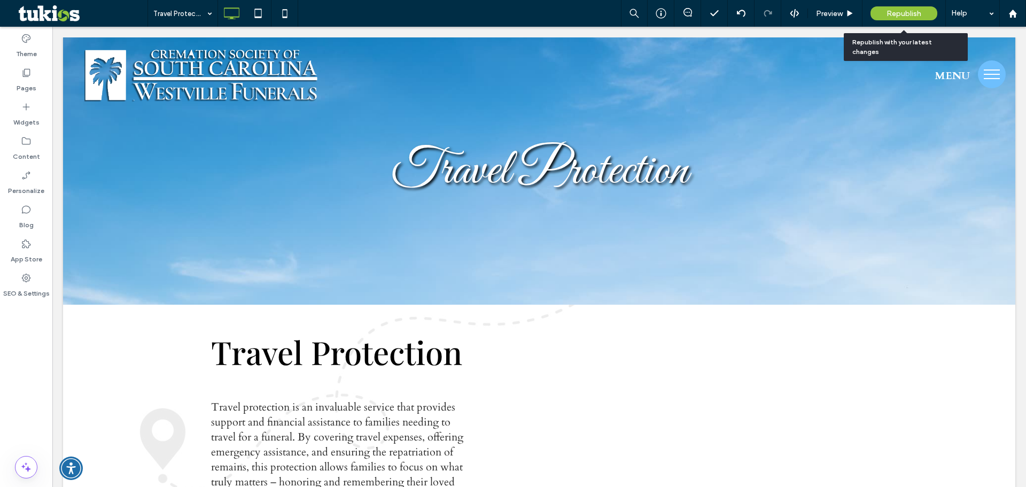
click at [906, 16] on span "Republish" at bounding box center [903, 13] width 35 height 9
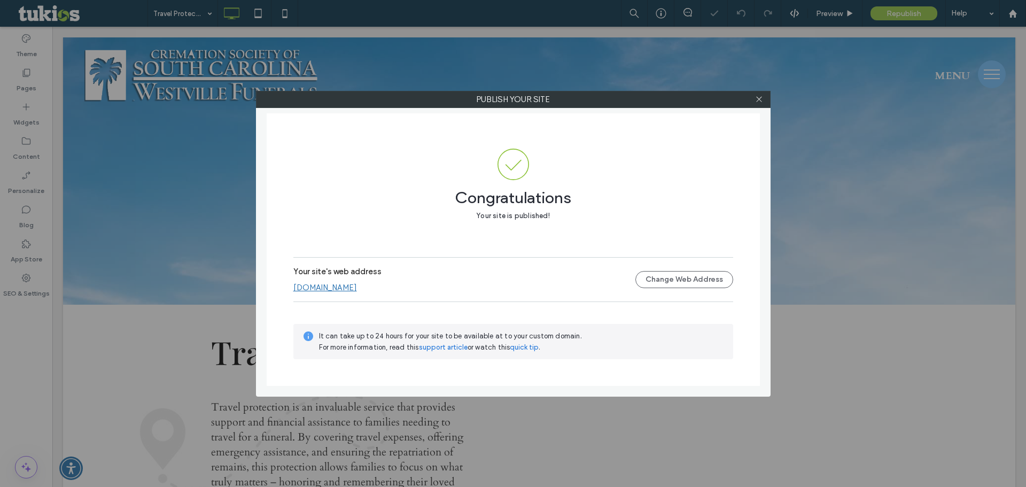
click at [754, 99] on div at bounding box center [759, 99] width 16 height 16
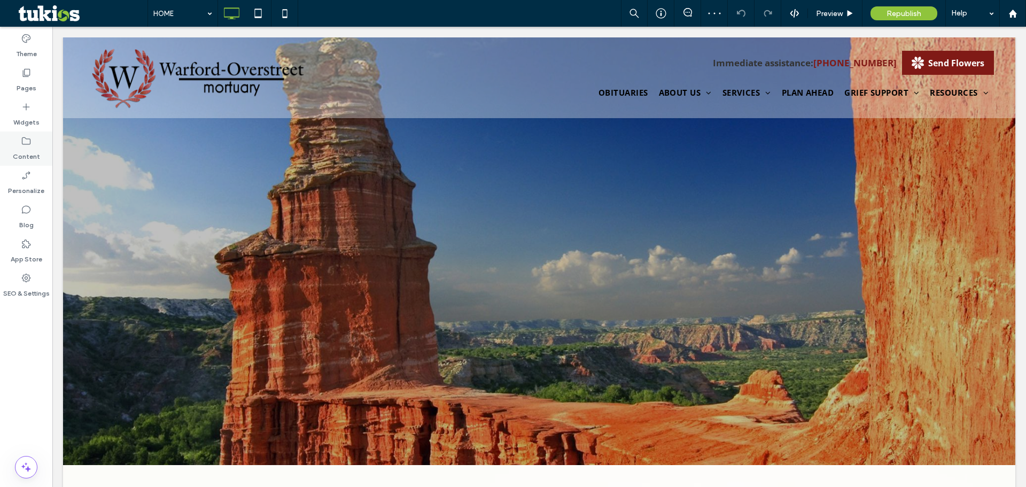
click at [28, 151] on label "Content" at bounding box center [26, 153] width 27 height 15
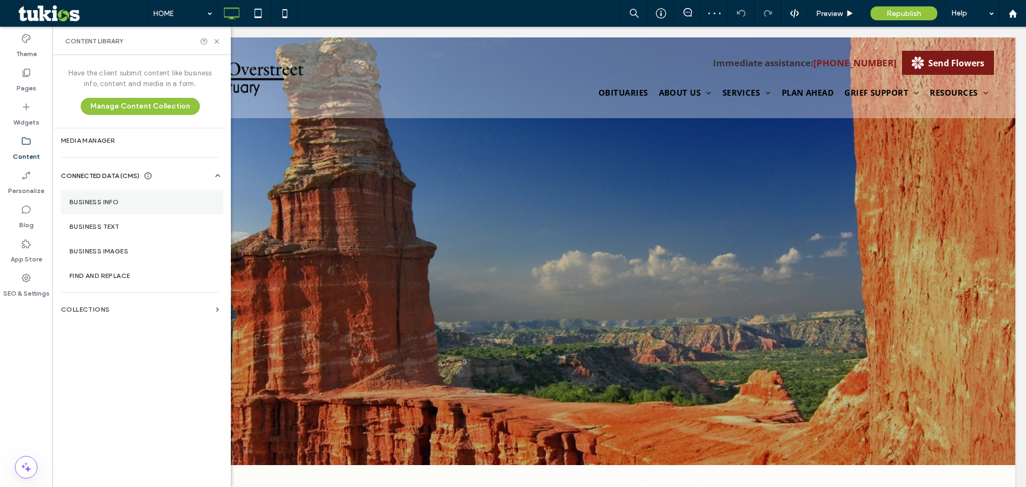
click at [95, 200] on label "Business Info" at bounding box center [141, 201] width 145 height 7
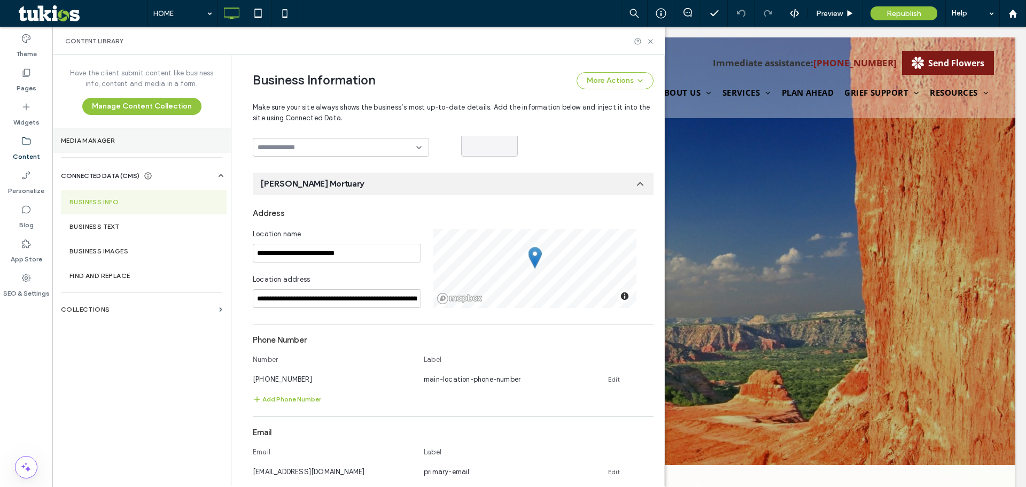
click at [111, 146] on section "Media Manager" at bounding box center [141, 140] width 178 height 25
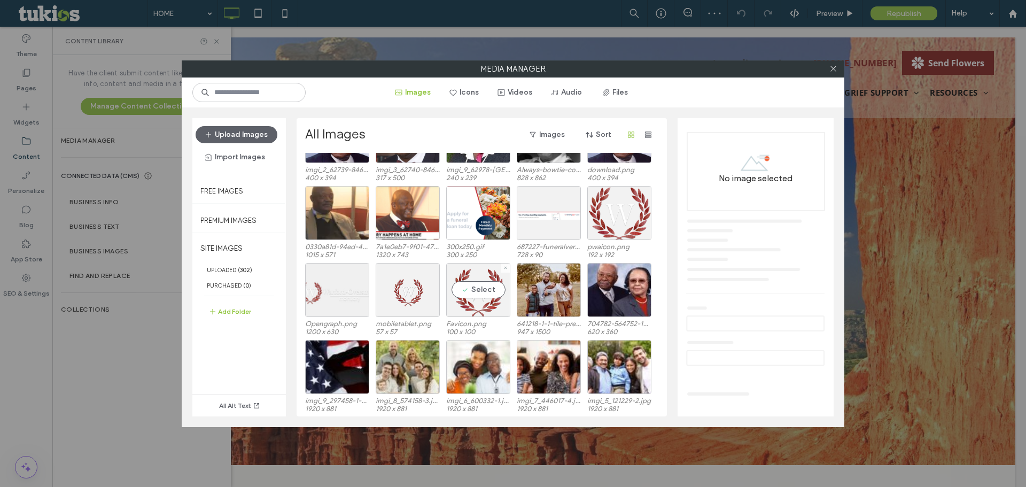
scroll to position [503, 0]
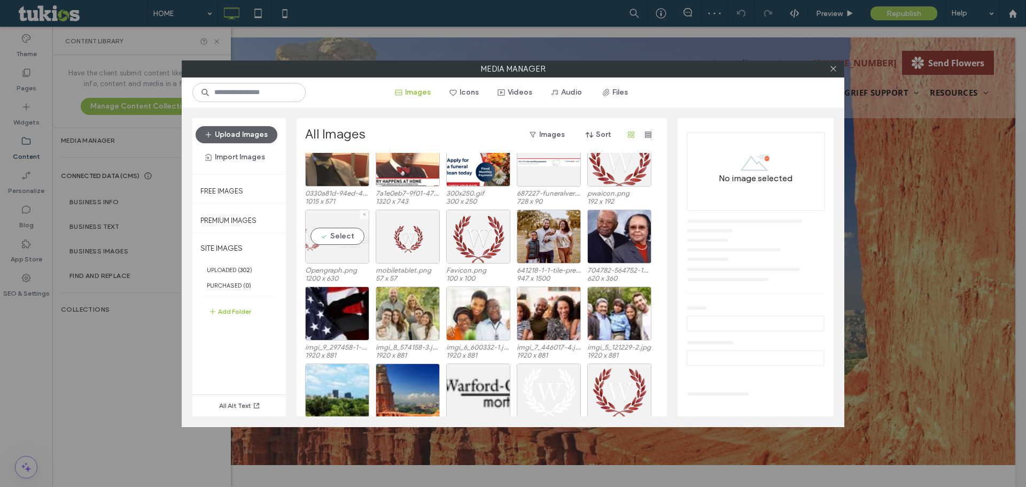
click at [329, 239] on div "Select" at bounding box center [337, 236] width 64 height 54
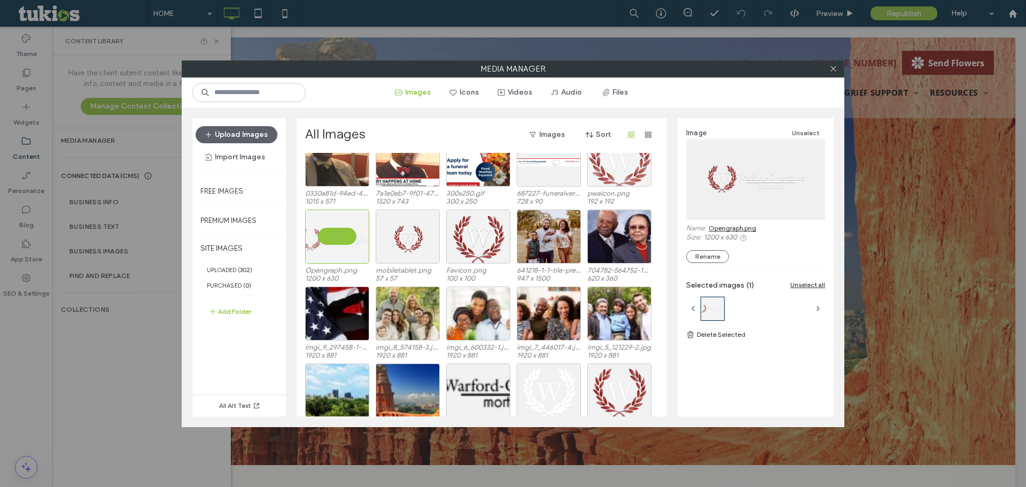
drag, startPoint x: 728, startPoint y: 225, endPoint x: 609, endPoint y: 158, distance: 136.1
click at [728, 225] on link "Opengraph.png" at bounding box center [732, 228] width 48 height 8
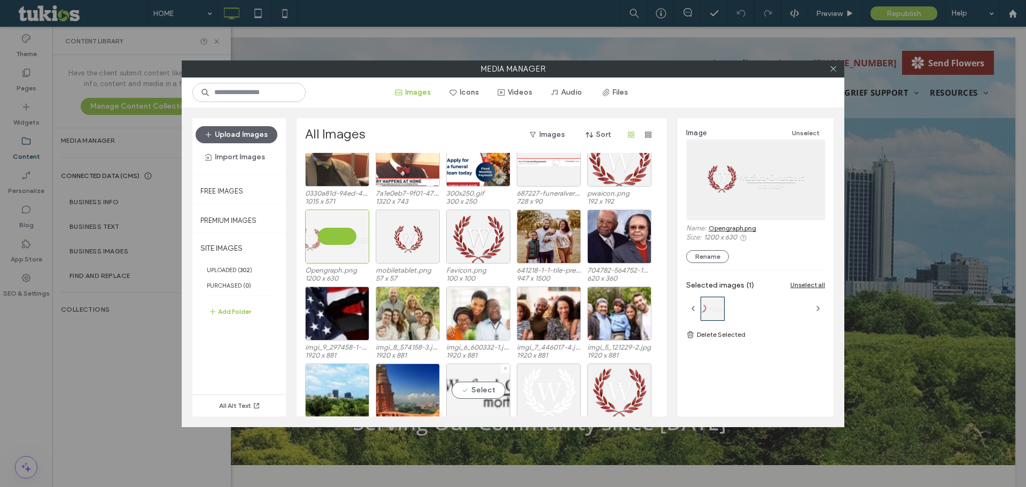
click at [484, 393] on div "Select" at bounding box center [478, 390] width 64 height 54
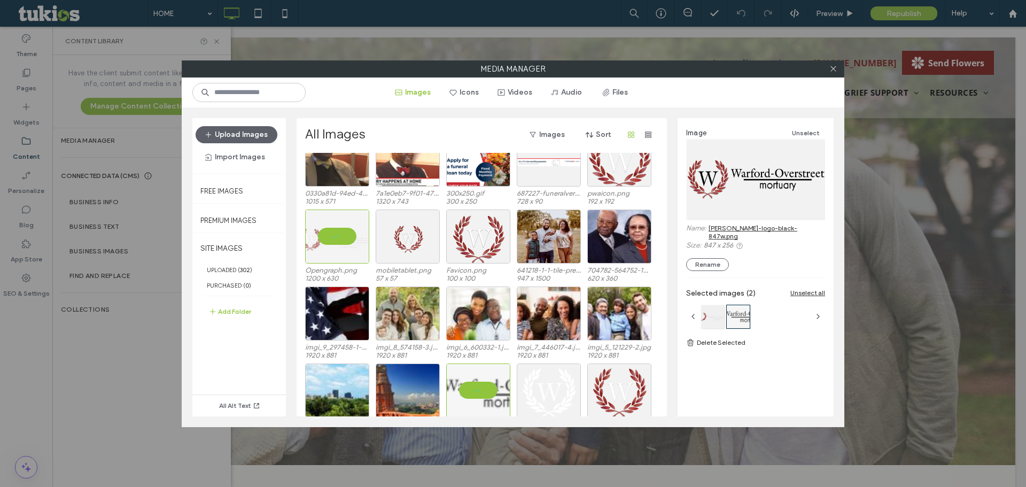
click at [756, 225] on link "[PERSON_NAME]-logo-black-847w.png" at bounding box center [766, 232] width 116 height 16
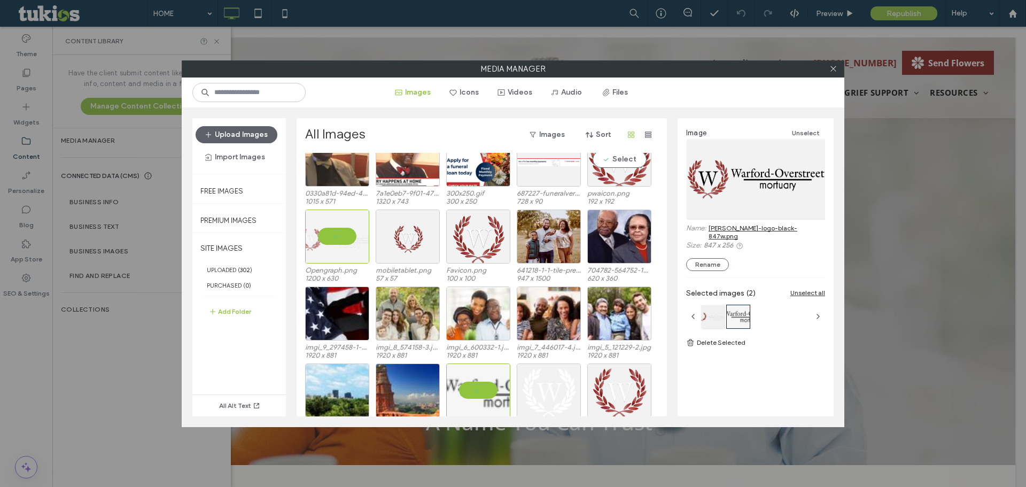
scroll to position [450, 0]
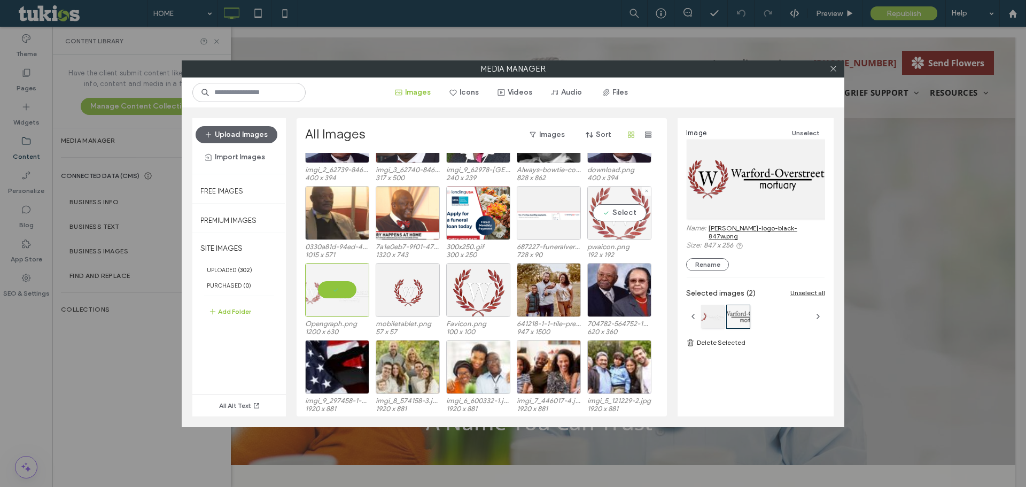
click at [613, 214] on div "Select" at bounding box center [619, 213] width 64 height 54
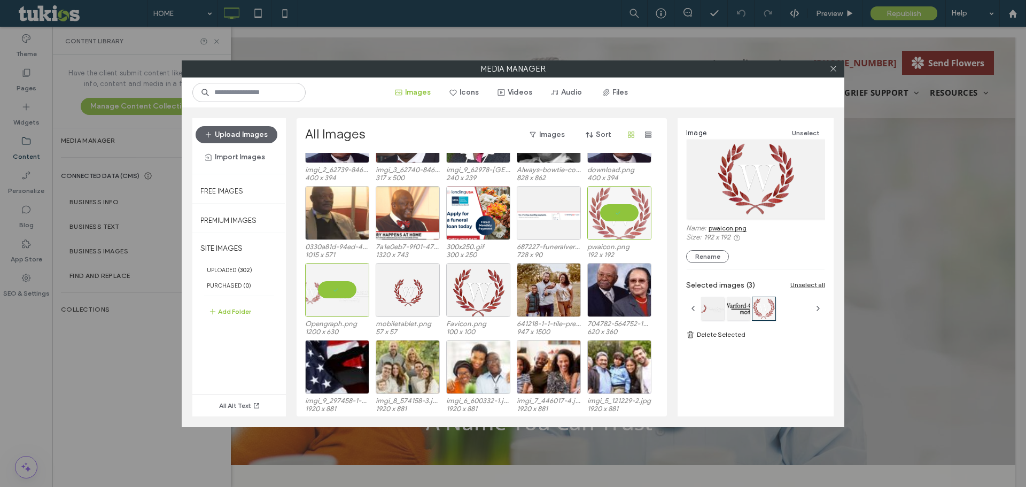
click at [734, 230] on link "pwaicon.png" at bounding box center [727, 228] width 38 height 8
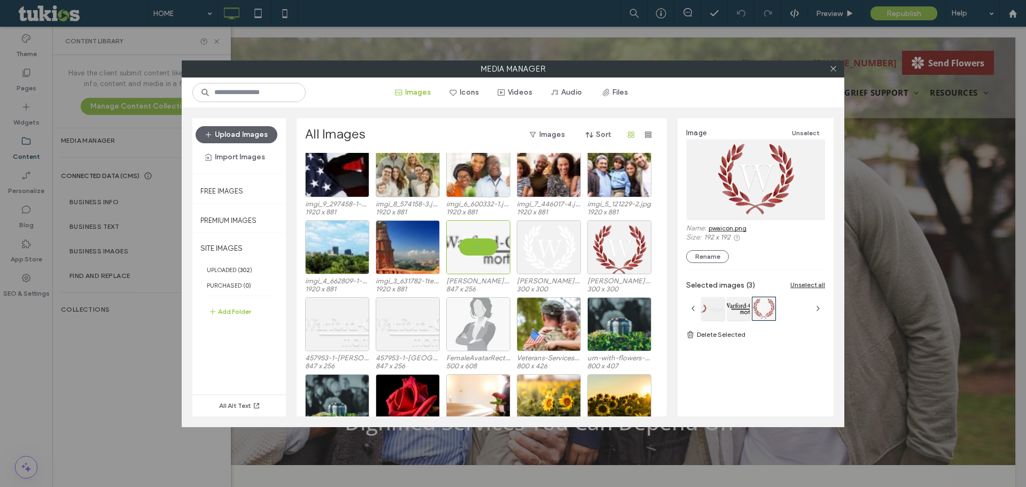
scroll to position [664, 0]
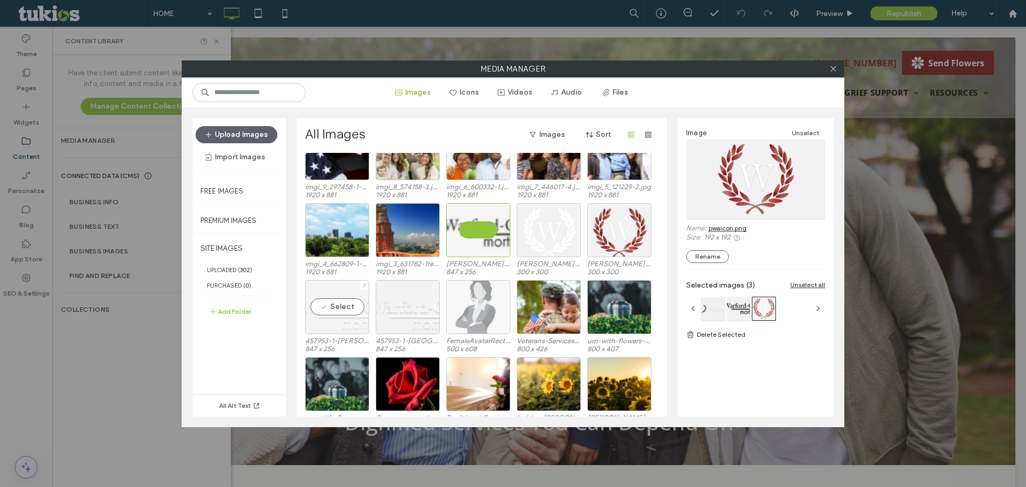
click at [319, 306] on div "Select" at bounding box center [337, 307] width 64 height 54
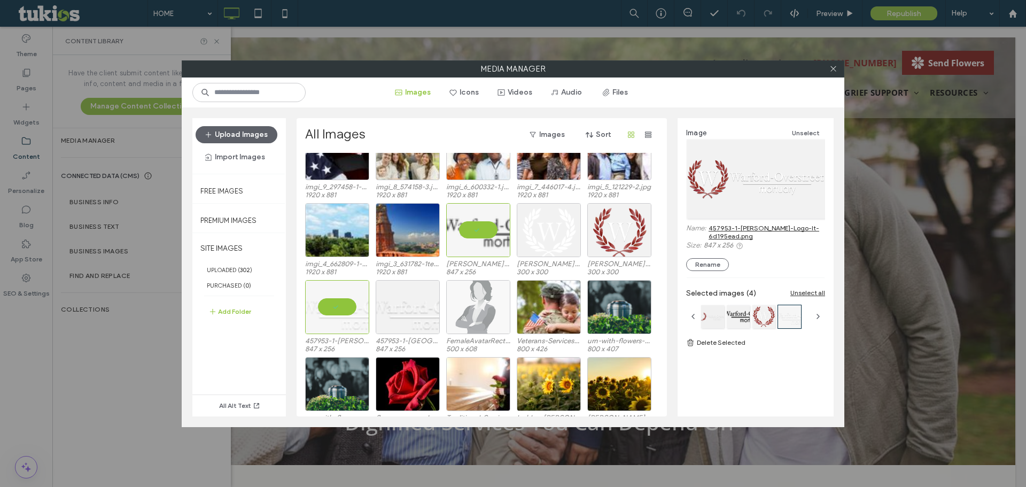
drag, startPoint x: 752, startPoint y: 229, endPoint x: 747, endPoint y: 231, distance: 5.5
click at [752, 229] on link "457953-1-[PERSON_NAME]-Logo-lt-6d195ead.png" at bounding box center [766, 232] width 116 height 16
